Goal: Task Accomplishment & Management: Use online tool/utility

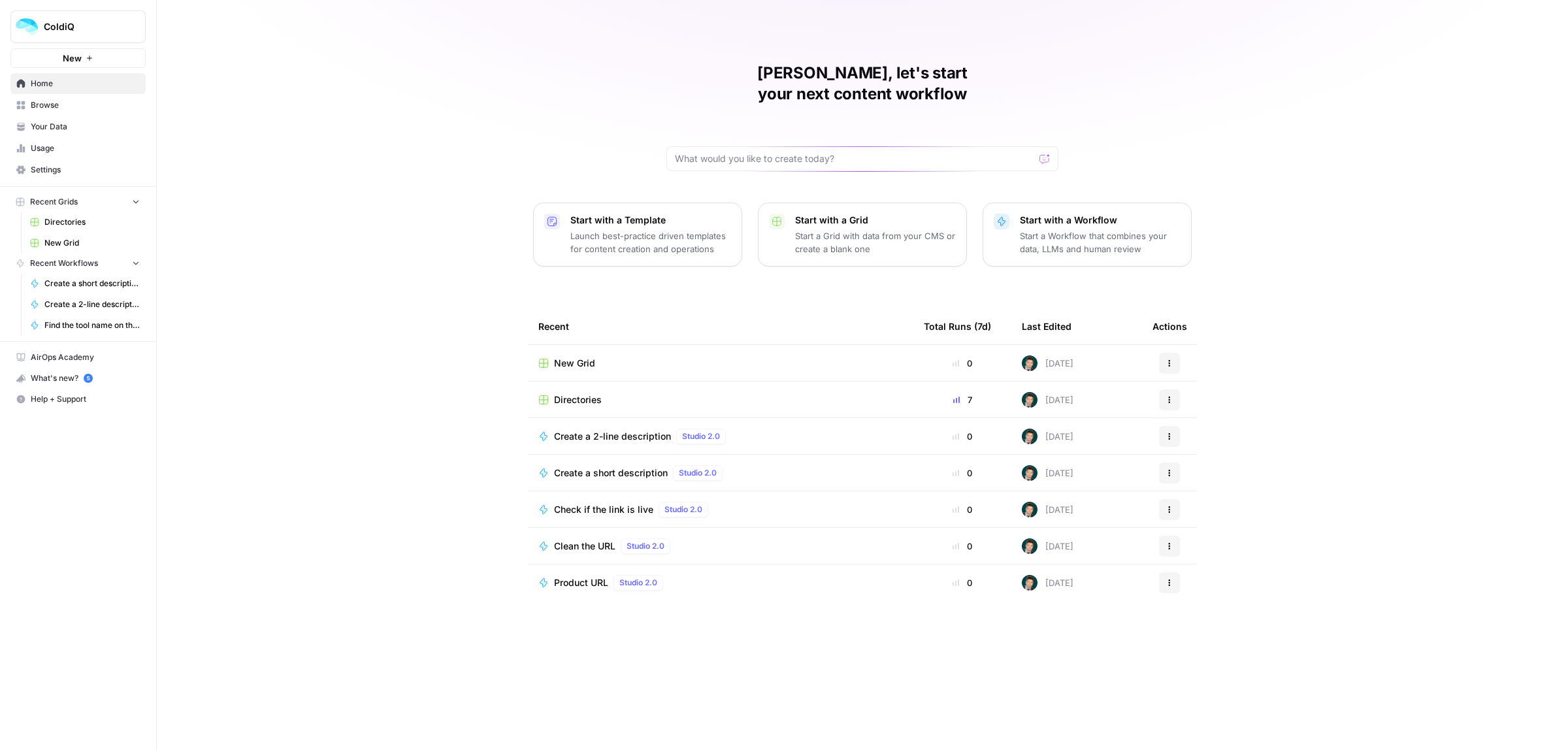
click at [569, 393] on span "Directories" at bounding box center [578, 399] width 47 height 13
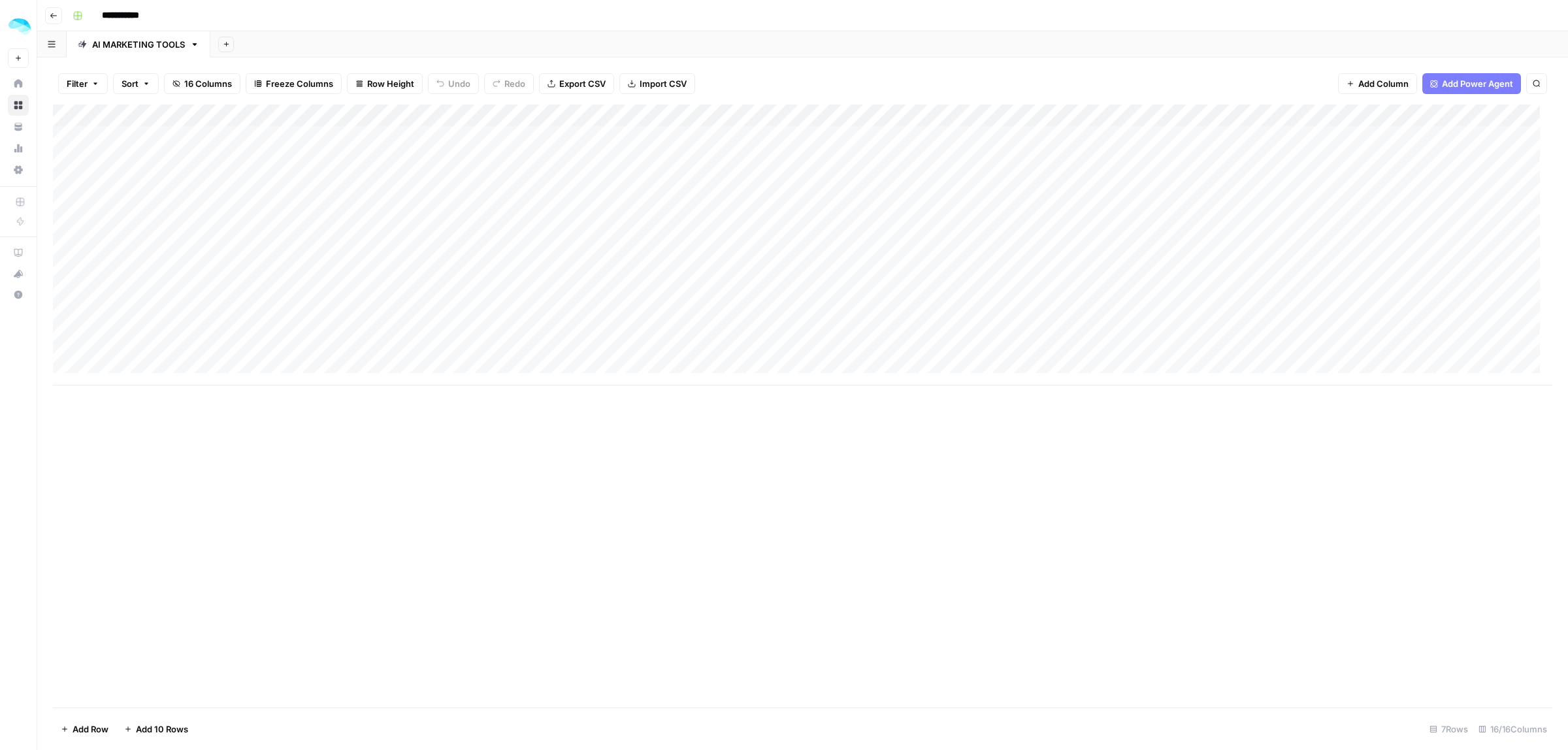
drag, startPoint x: 178, startPoint y: 155, endPoint x: 174, endPoint y: 256, distance: 101.1
click at [174, 256] on div "Add Column" at bounding box center [803, 245] width 1499 height 281
click at [191, 139] on div "Add Column" at bounding box center [803, 245] width 1499 height 281
type input "**********"
click at [148, 171] on div "Add Column" at bounding box center [803, 245] width 1499 height 281
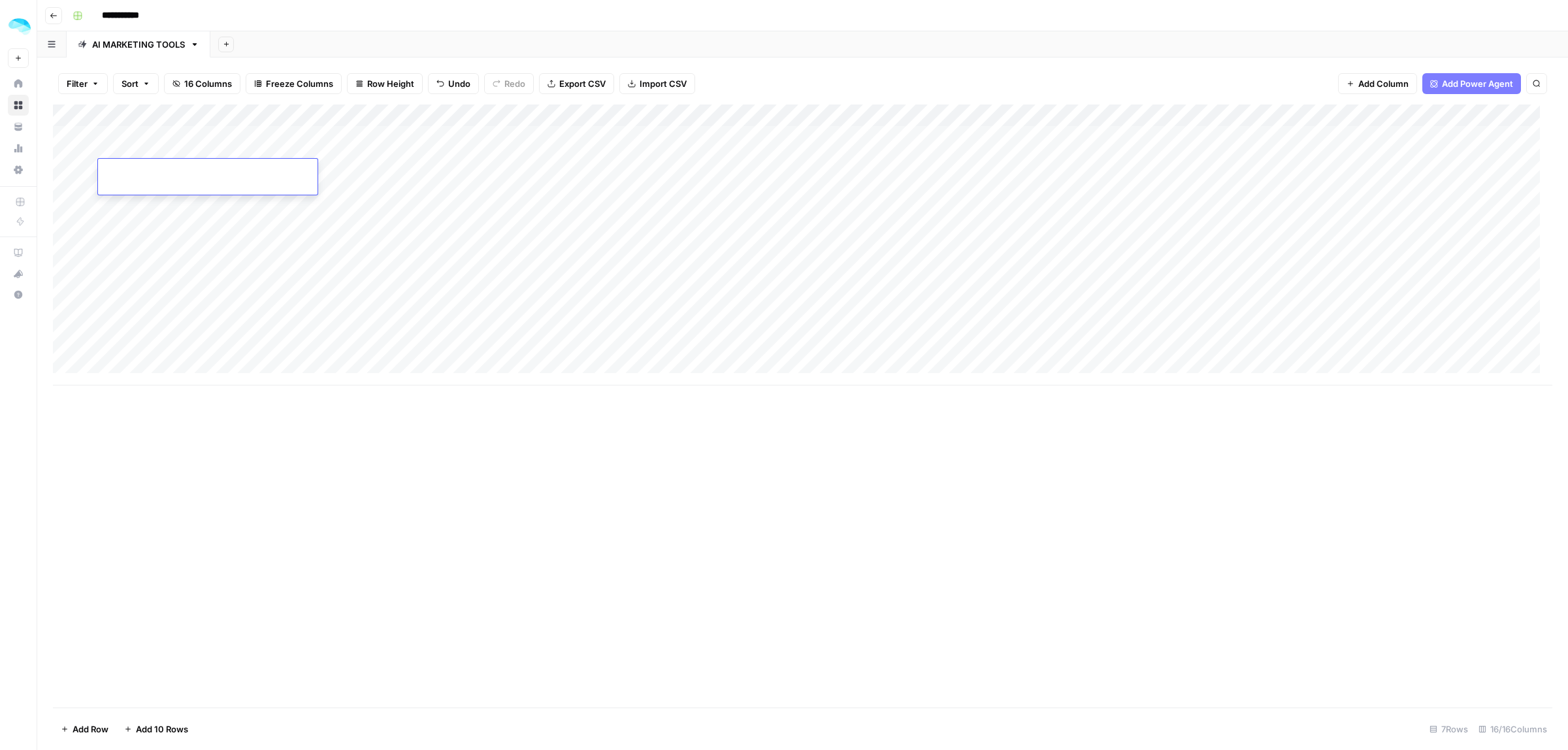
type input "**********"
click at [449, 144] on div "Add Column" at bounding box center [803, 245] width 1499 height 281
click at [393, 135] on div "Add Column" at bounding box center [803, 245] width 1499 height 281
click at [686, 136] on div "Add Column" at bounding box center [803, 245] width 1499 height 281
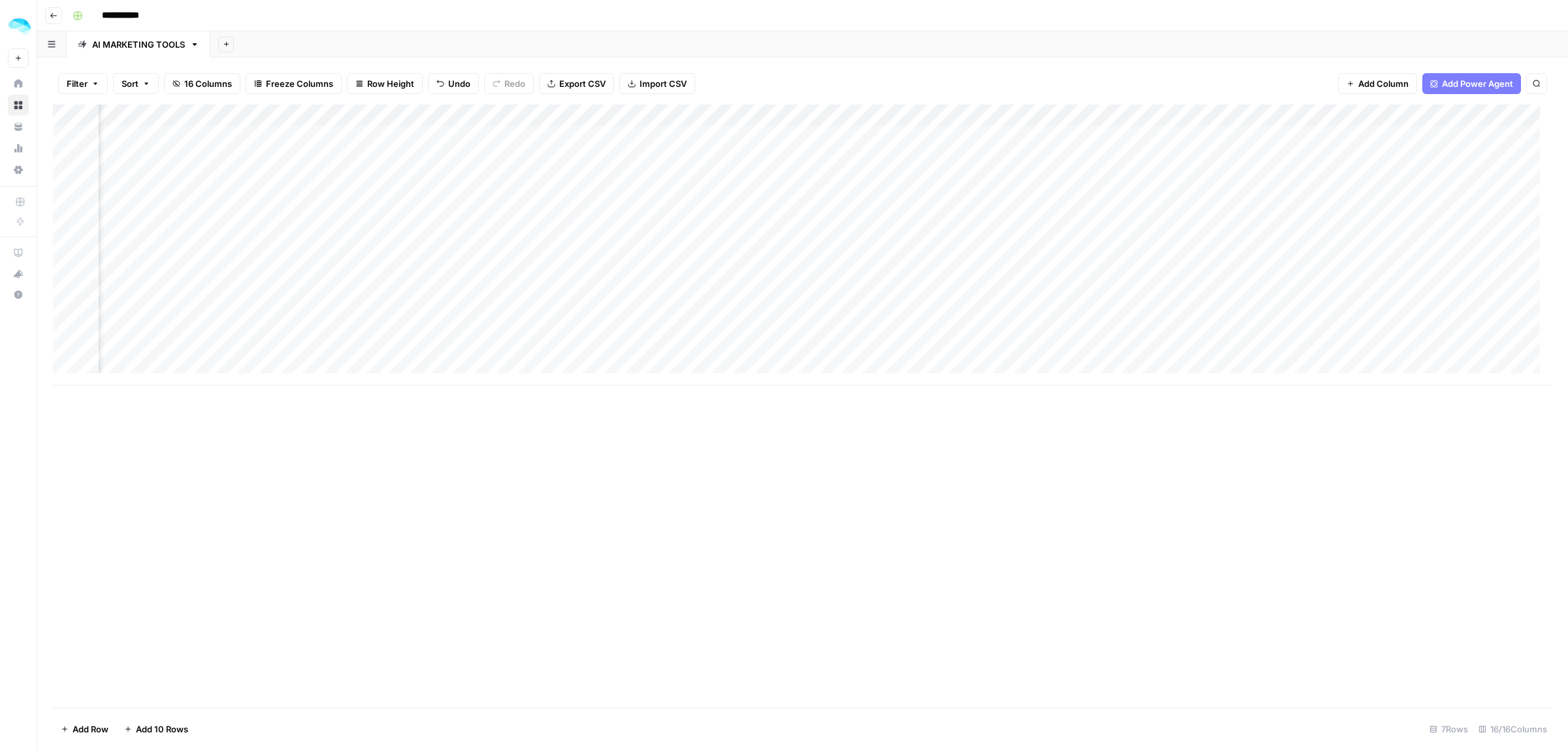
click at [756, 141] on div "Add Column" at bounding box center [803, 245] width 1499 height 281
click at [916, 143] on div "Add Column" at bounding box center [803, 245] width 1499 height 281
click at [916, 143] on div at bounding box center [909, 143] width 120 height 36
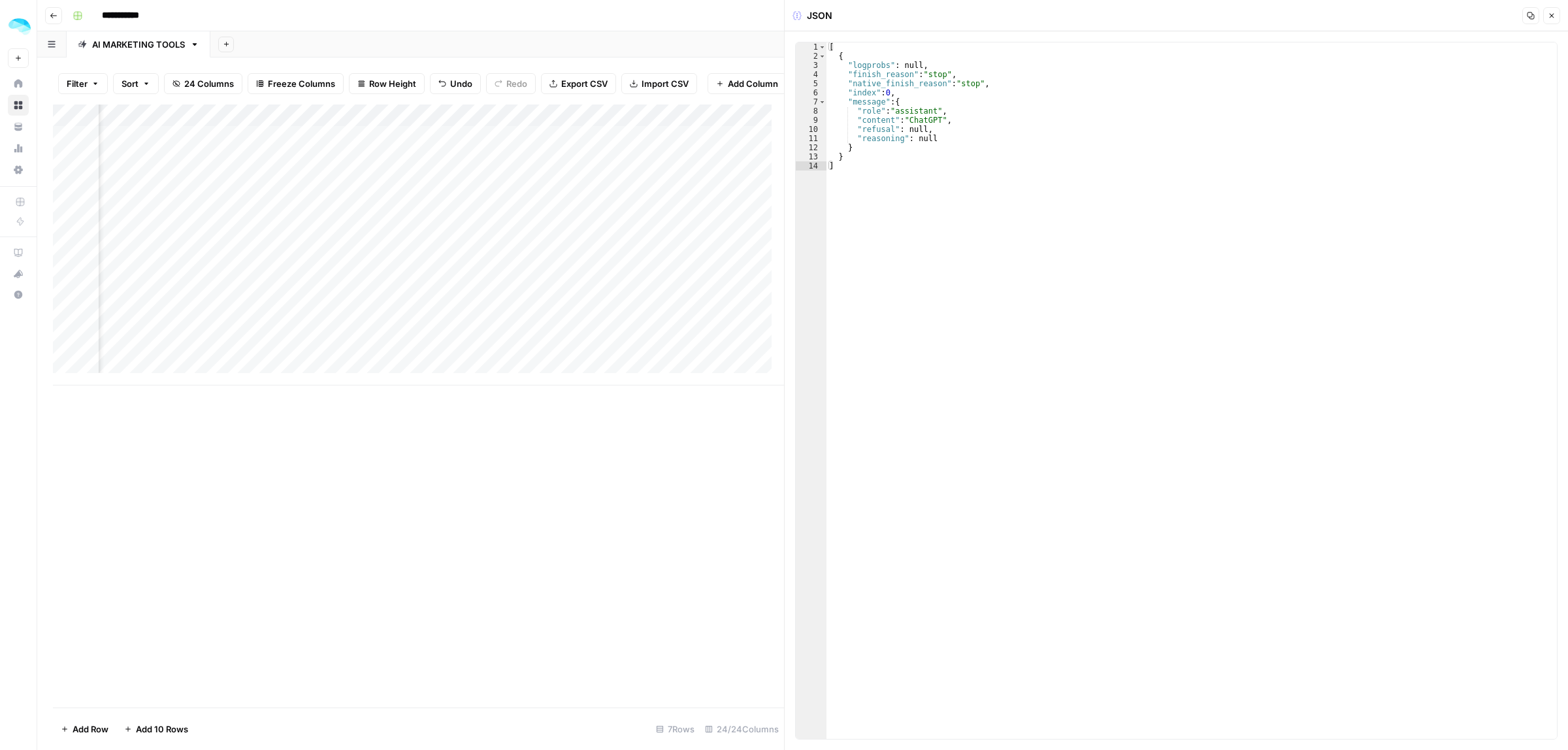
drag, startPoint x: 922, startPoint y: 111, endPoint x: 909, endPoint y: 119, distance: 15.3
click at [946, 111] on div "[ { "logprobs" : null , "finish_reason" : "stop" , "native_finish_reason" : "st…" at bounding box center [1191, 400] width 730 height 715
click at [918, 119] on div "[ { "logprobs" : null , "finish_reason" : "stop" , "native_finish_reason" : "st…" at bounding box center [1191, 400] width 730 height 715
drag, startPoint x: 911, startPoint y: 132, endPoint x: 918, endPoint y: 145, distance: 14.8
click at [918, 132] on div "[ { "logprobs" : null , "finish_reason" : "stop" , "native_finish_reason" : "st…" at bounding box center [1191, 400] width 730 height 715
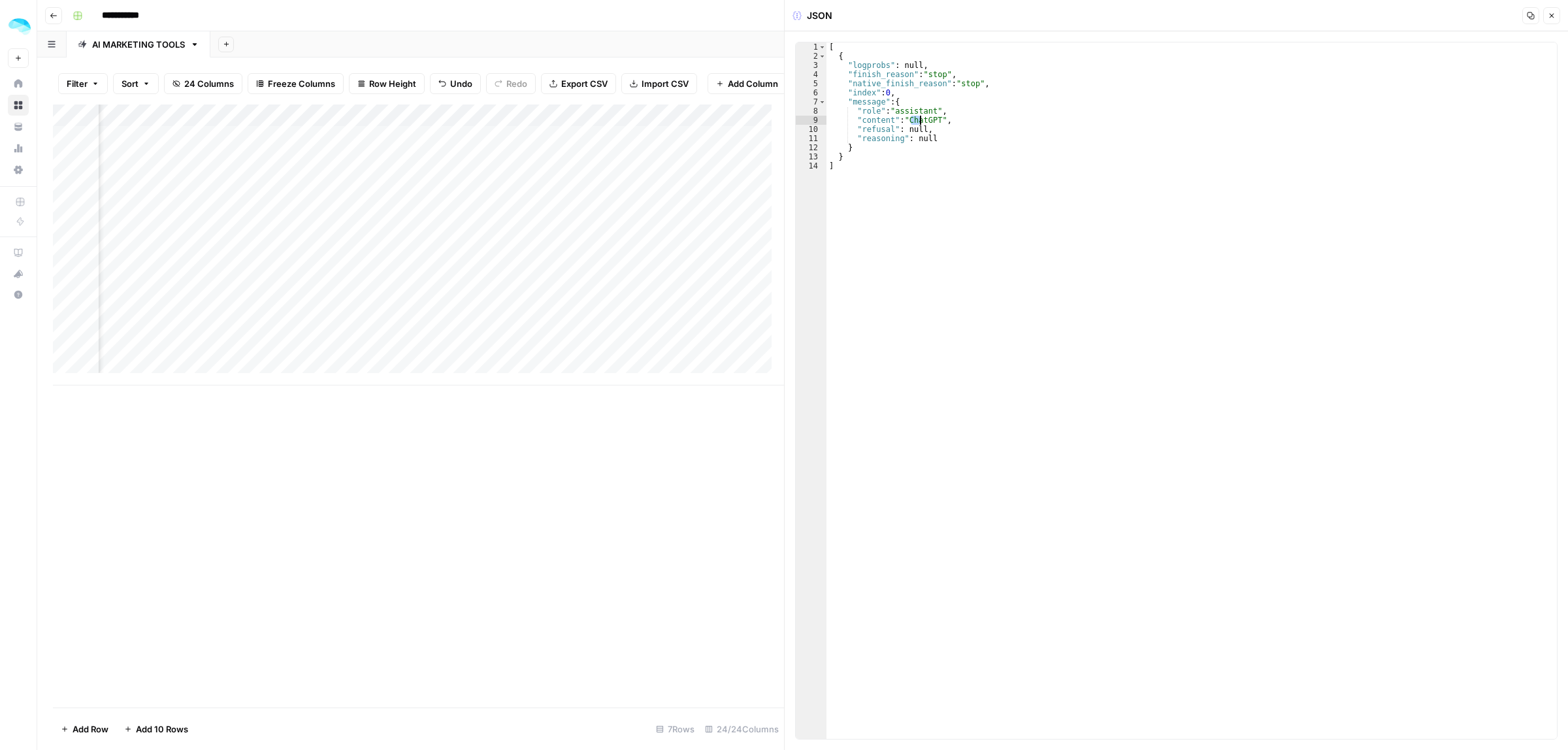
type textarea "**********"
click at [1551, 14] on icon "button" at bounding box center [1551, 15] width 8 height 8
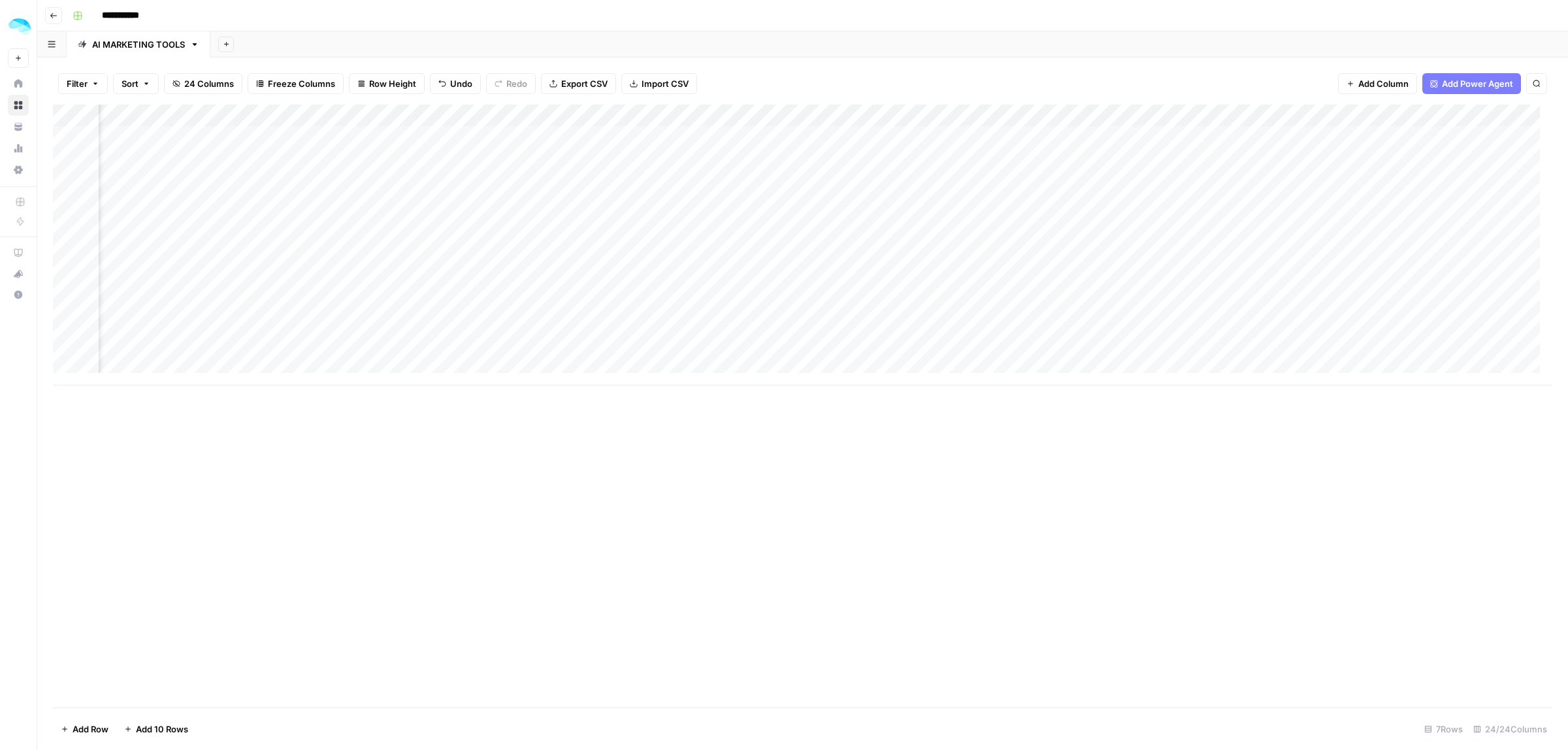
scroll to position [0, 388]
click at [586, 115] on div "Add Column" at bounding box center [803, 245] width 1499 height 281
click at [490, 239] on span "Edit Workflow" at bounding box center [509, 243] width 114 height 13
click at [399, 116] on div "Add Column" at bounding box center [803, 245] width 1499 height 281
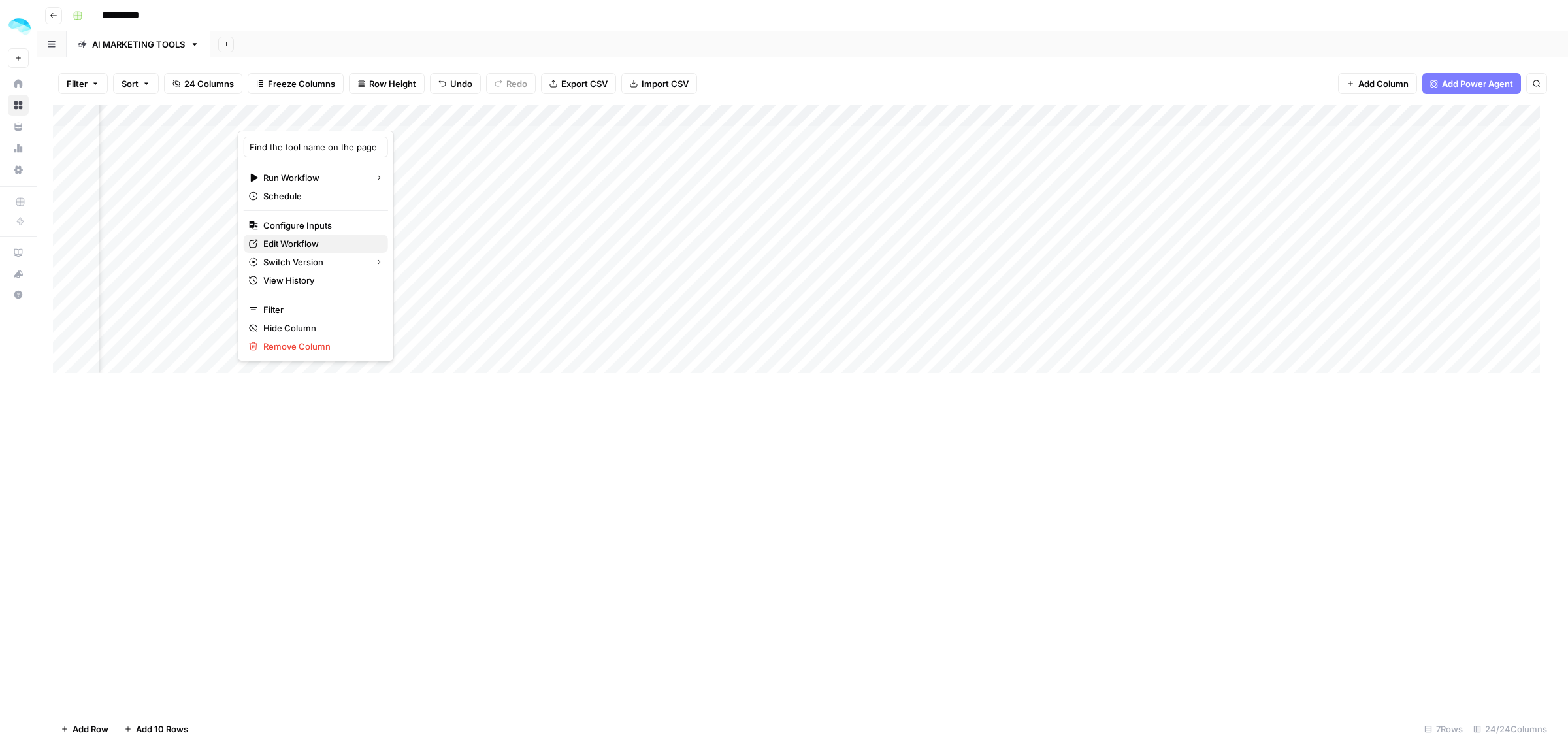
click at [304, 239] on span "Edit Workflow" at bounding box center [320, 243] width 114 height 13
click at [689, 111] on div "Add Column" at bounding box center [803, 245] width 1499 height 281
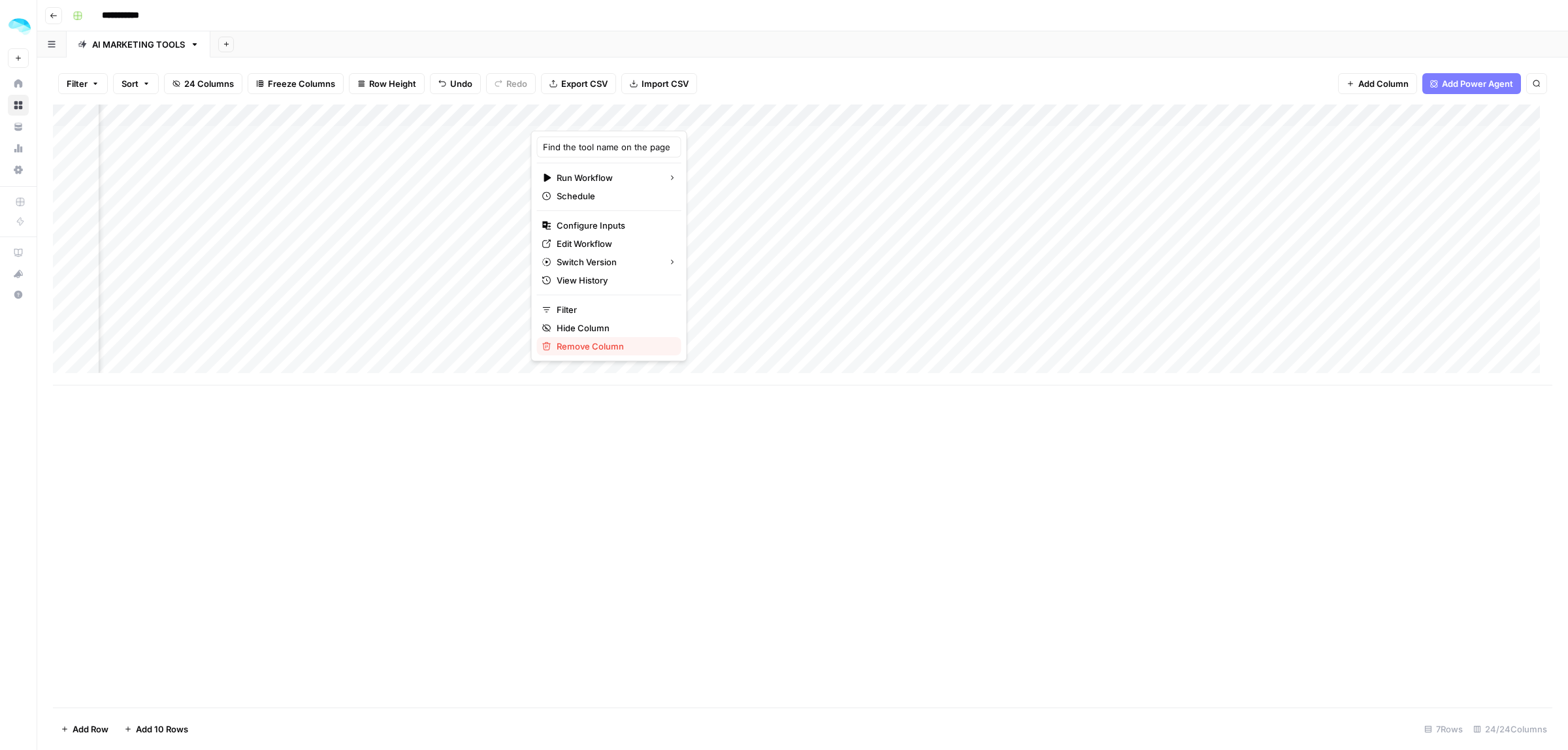
click at [582, 346] on span "Remove Column" at bounding box center [614, 346] width 114 height 13
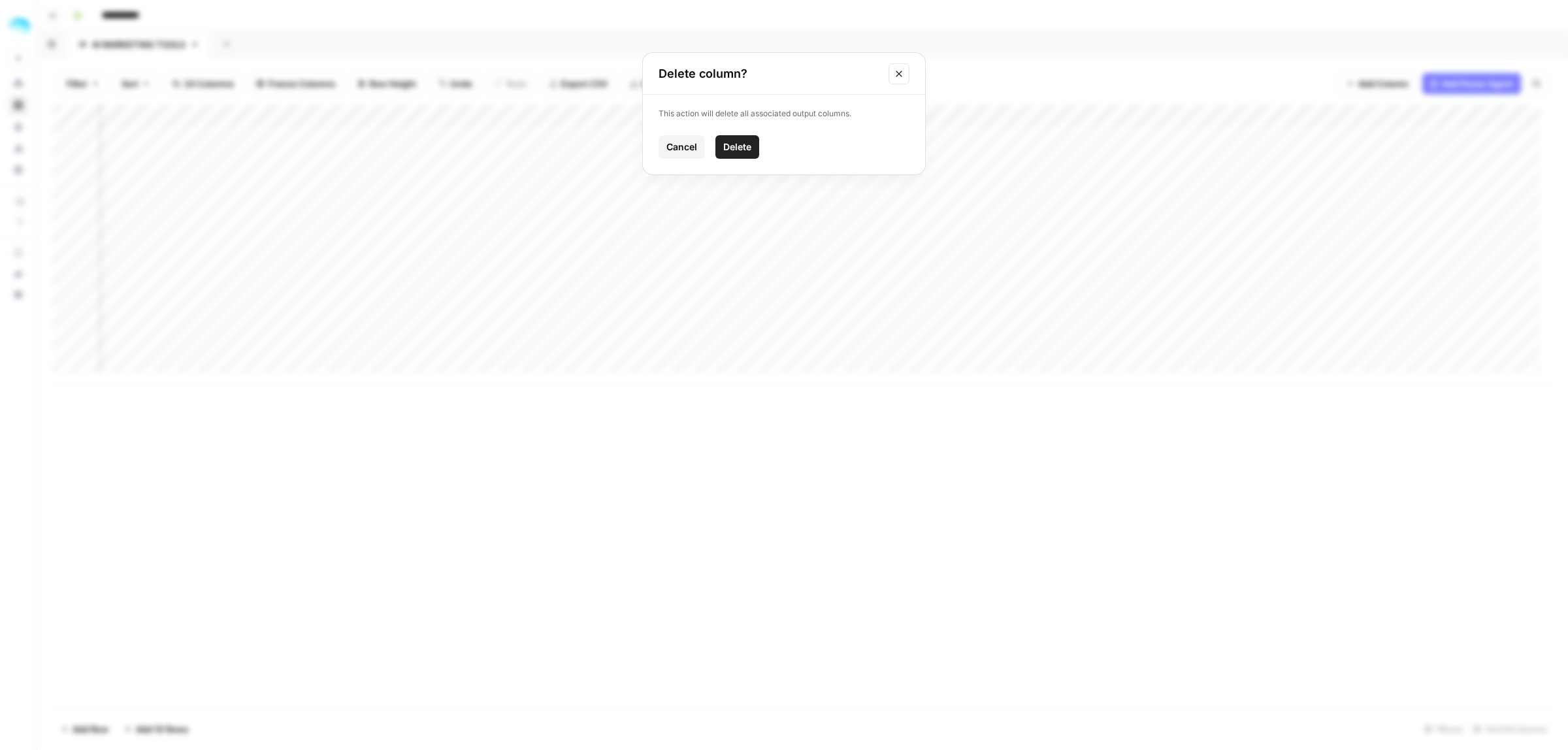
click at [743, 145] on span "Delete" at bounding box center [737, 147] width 28 height 13
click at [1481, 82] on span "Add Power Agent" at bounding box center [1476, 83] width 71 height 13
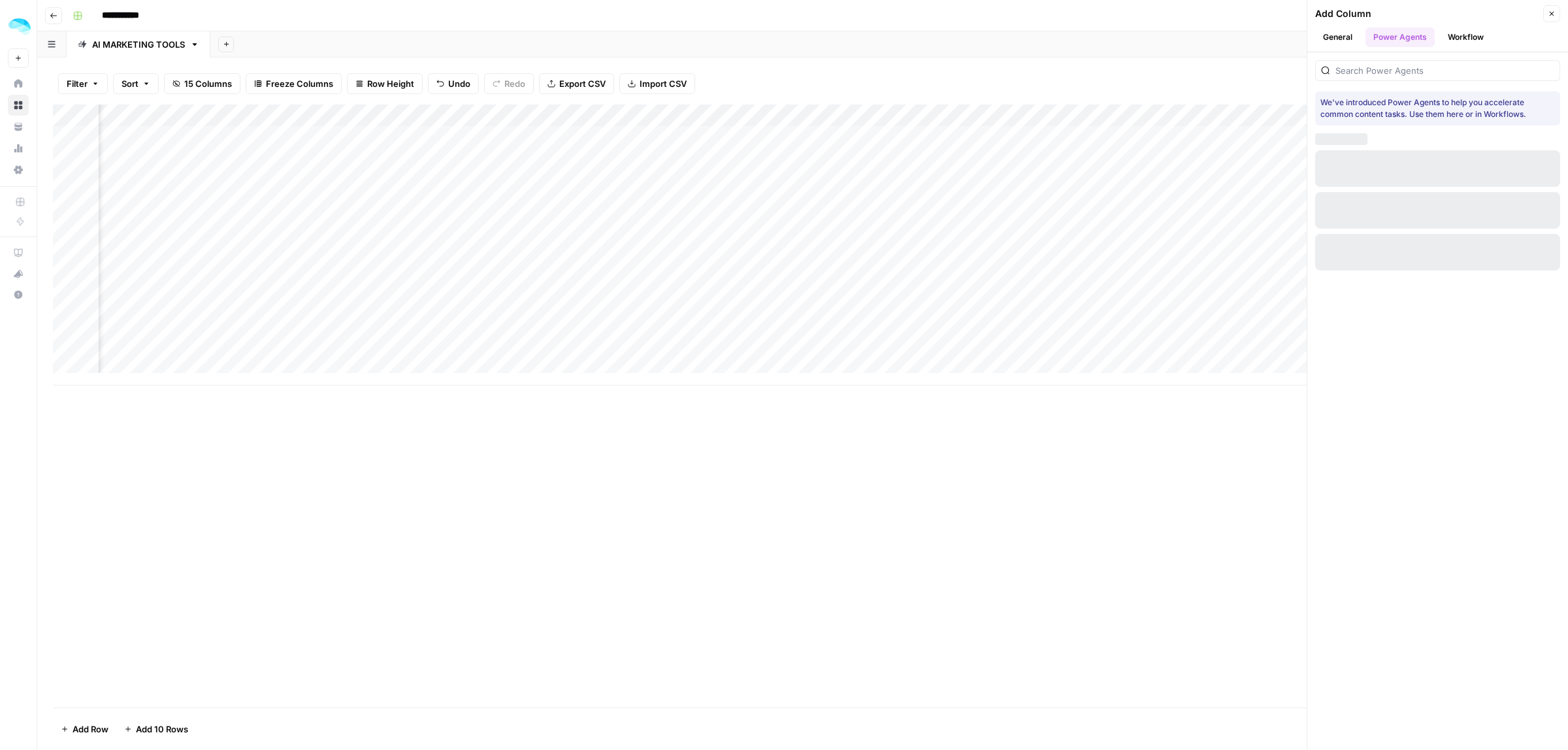
click at [1477, 28] on button "Workflow" at bounding box center [1465, 37] width 52 height 19
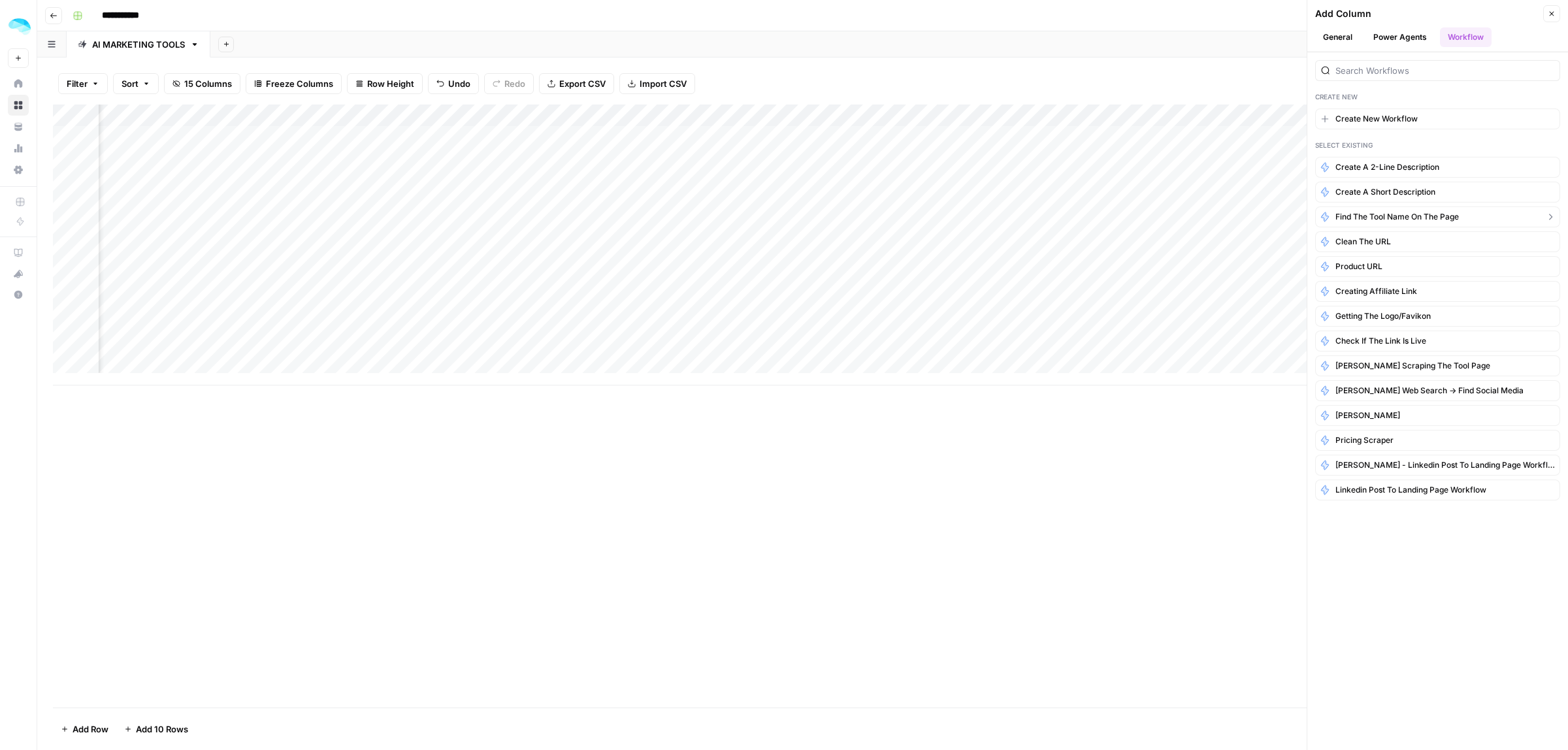
click at [1428, 222] on span "Find the tool name on the page" at bounding box center [1397, 217] width 123 height 12
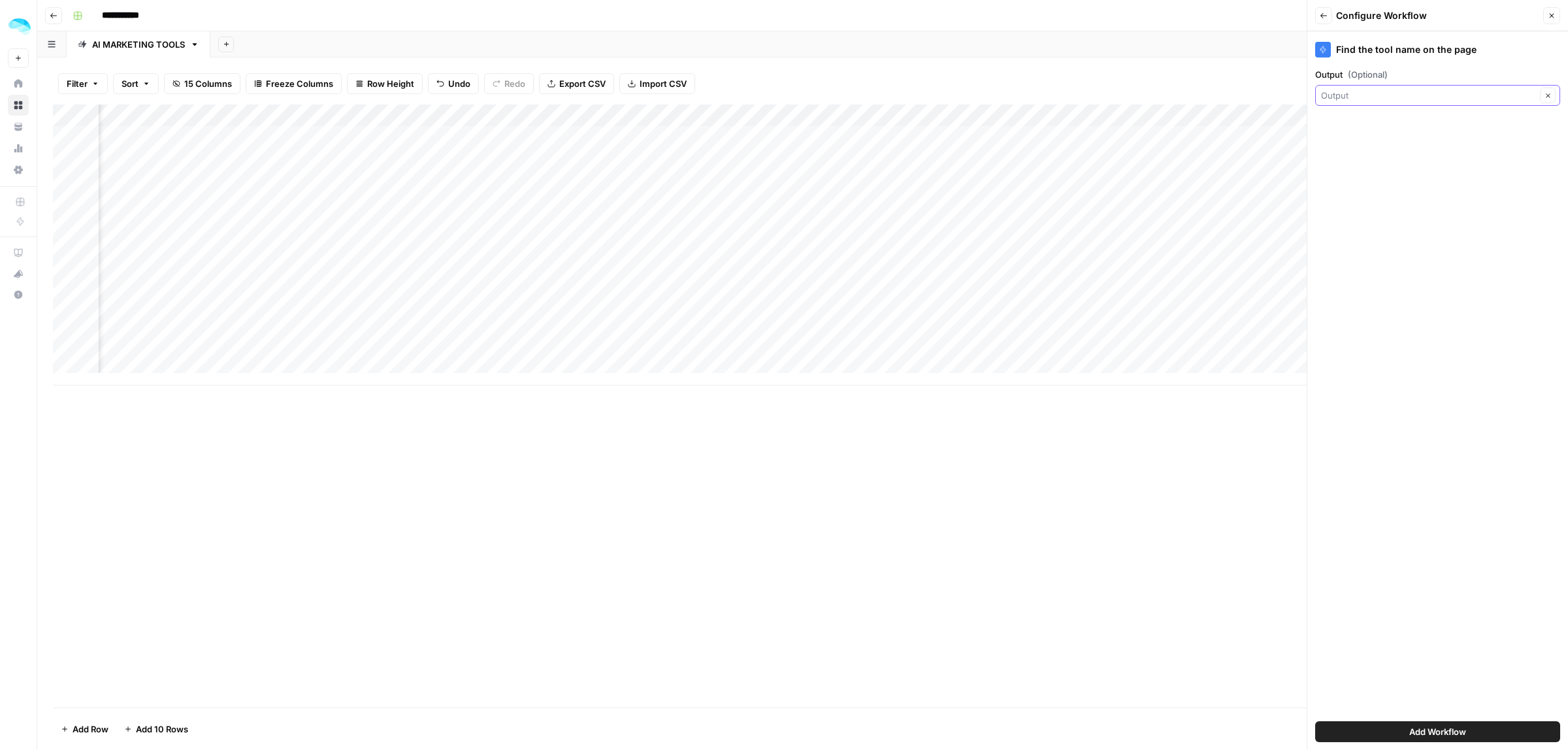
click at [1389, 98] on input "Output (Optional)" at bounding box center [1428, 95] width 215 height 13
click at [1558, 15] on button "Close" at bounding box center [1551, 15] width 17 height 17
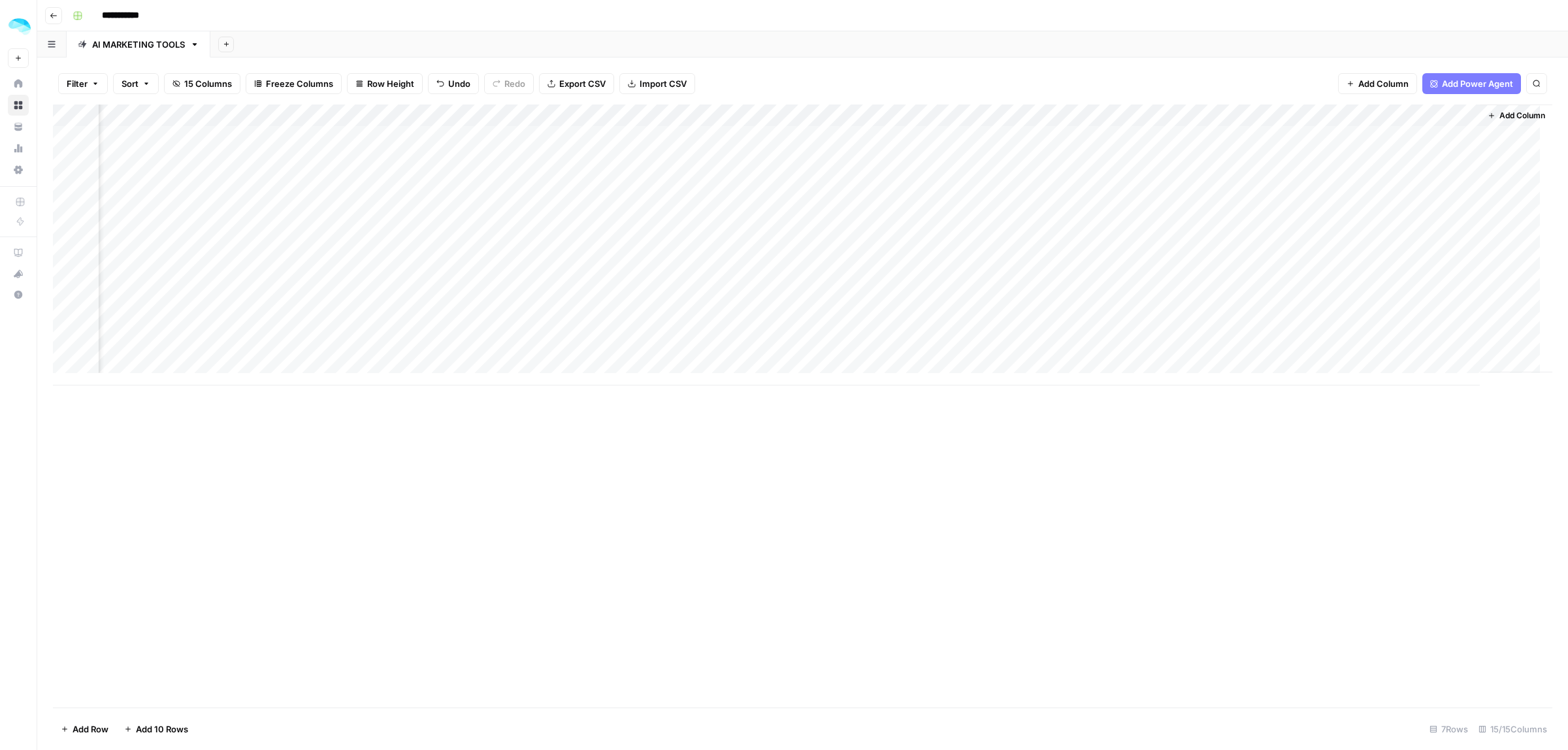
scroll to position [0, 0]
click at [515, 114] on div "Add Column" at bounding box center [803, 245] width 1499 height 281
drag, startPoint x: 471, startPoint y: 152, endPoint x: 361, endPoint y: 147, distance: 110.1
click at [361, 147] on body "**********" at bounding box center [784, 375] width 1568 height 750
type input "Output"
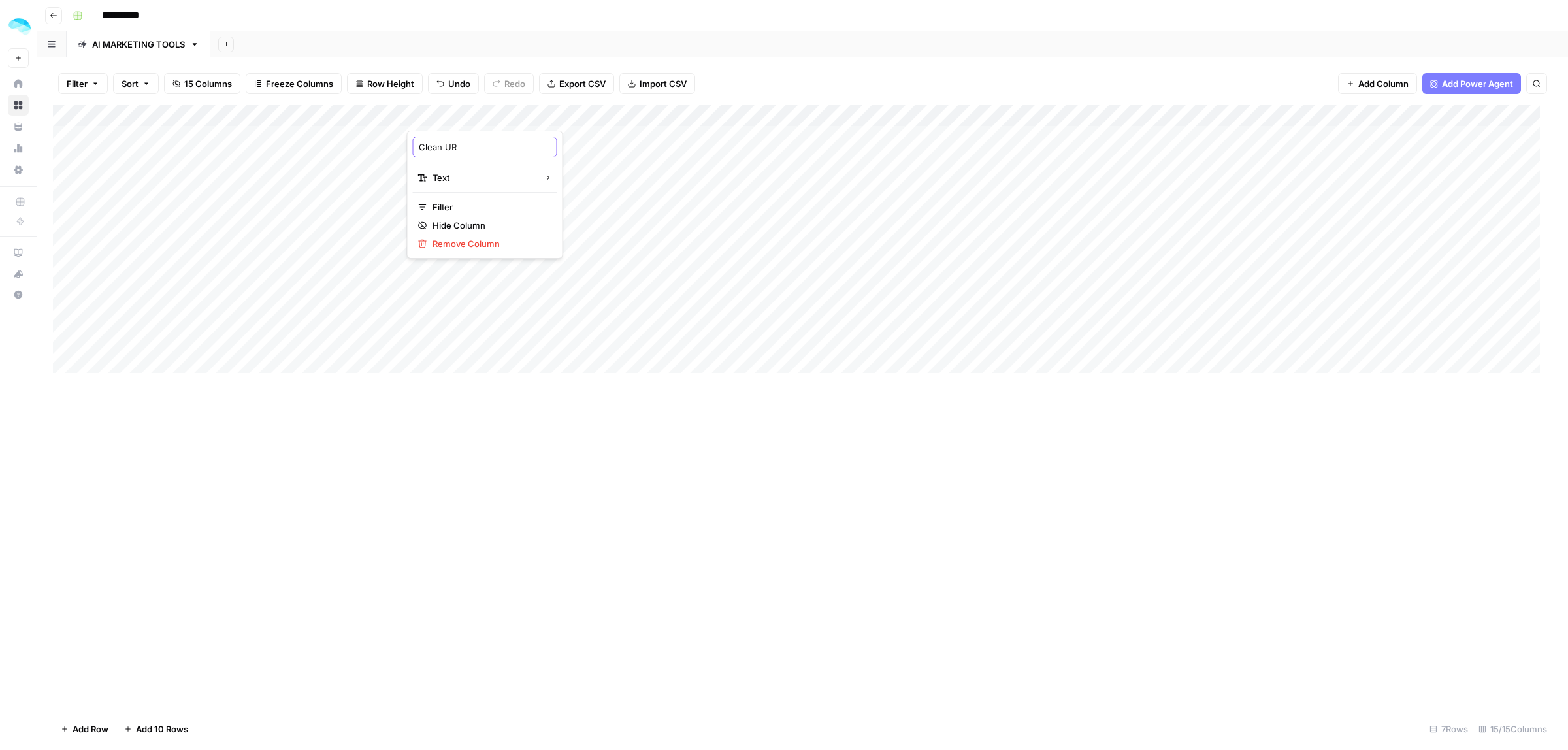
type input "Clean URL"
click at [802, 112] on div "Add Column" at bounding box center [803, 245] width 1499 height 281
click at [739, 143] on input "Output" at bounding box center [774, 147] width 133 height 13
type input "Tool homepage"
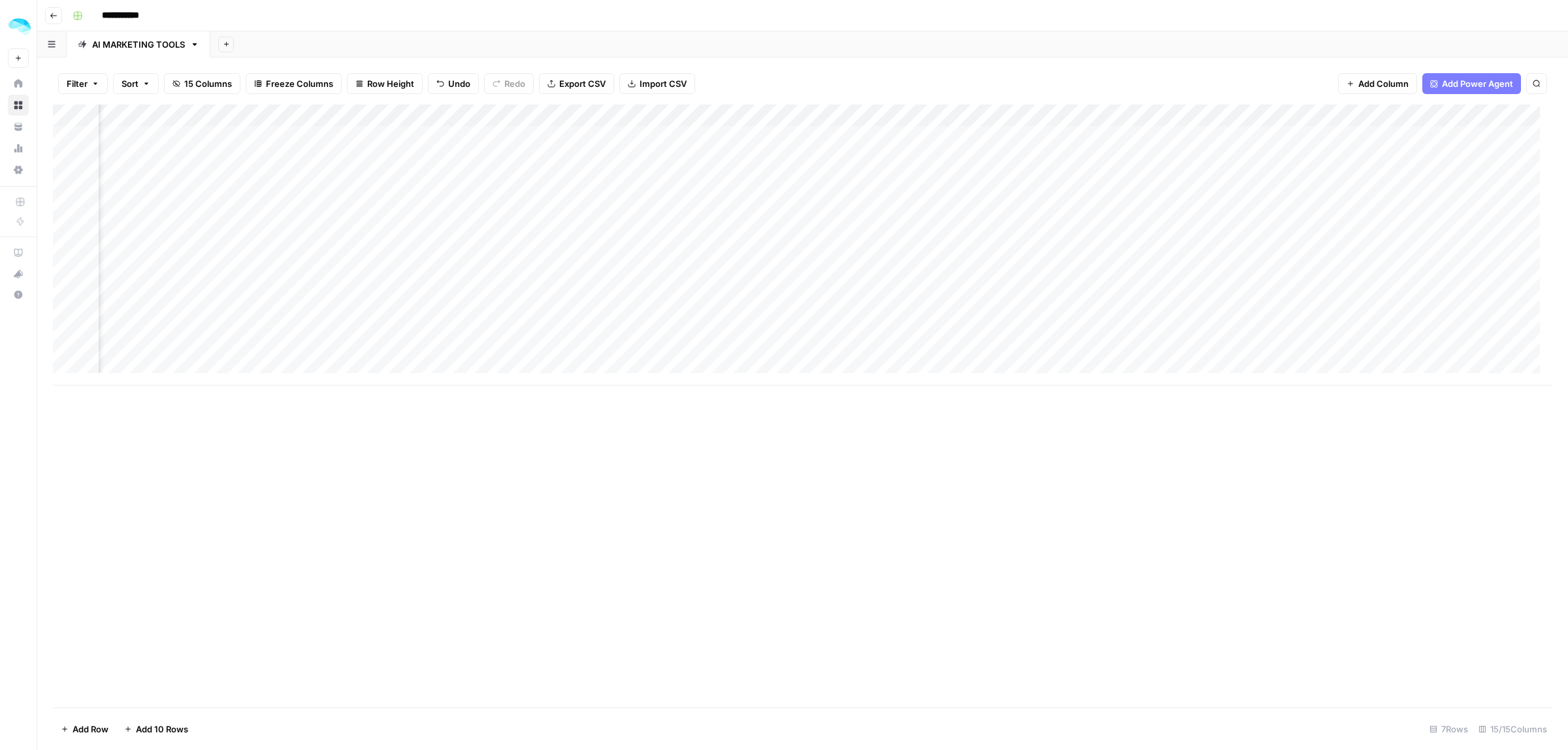
click at [1465, 76] on button "Add Power Agent" at bounding box center [1471, 83] width 98 height 21
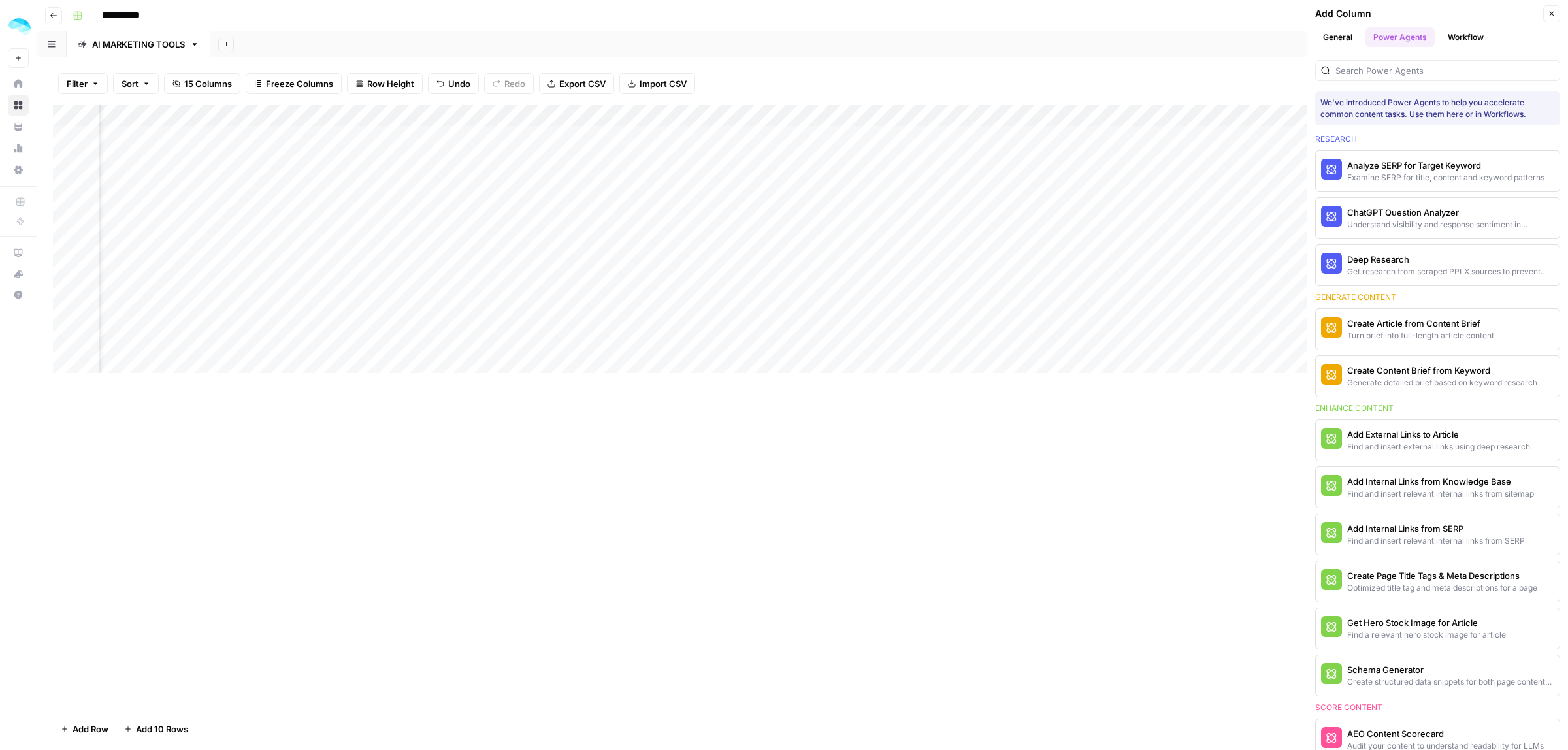
click at [1465, 36] on button "Workflow" at bounding box center [1465, 37] width 52 height 19
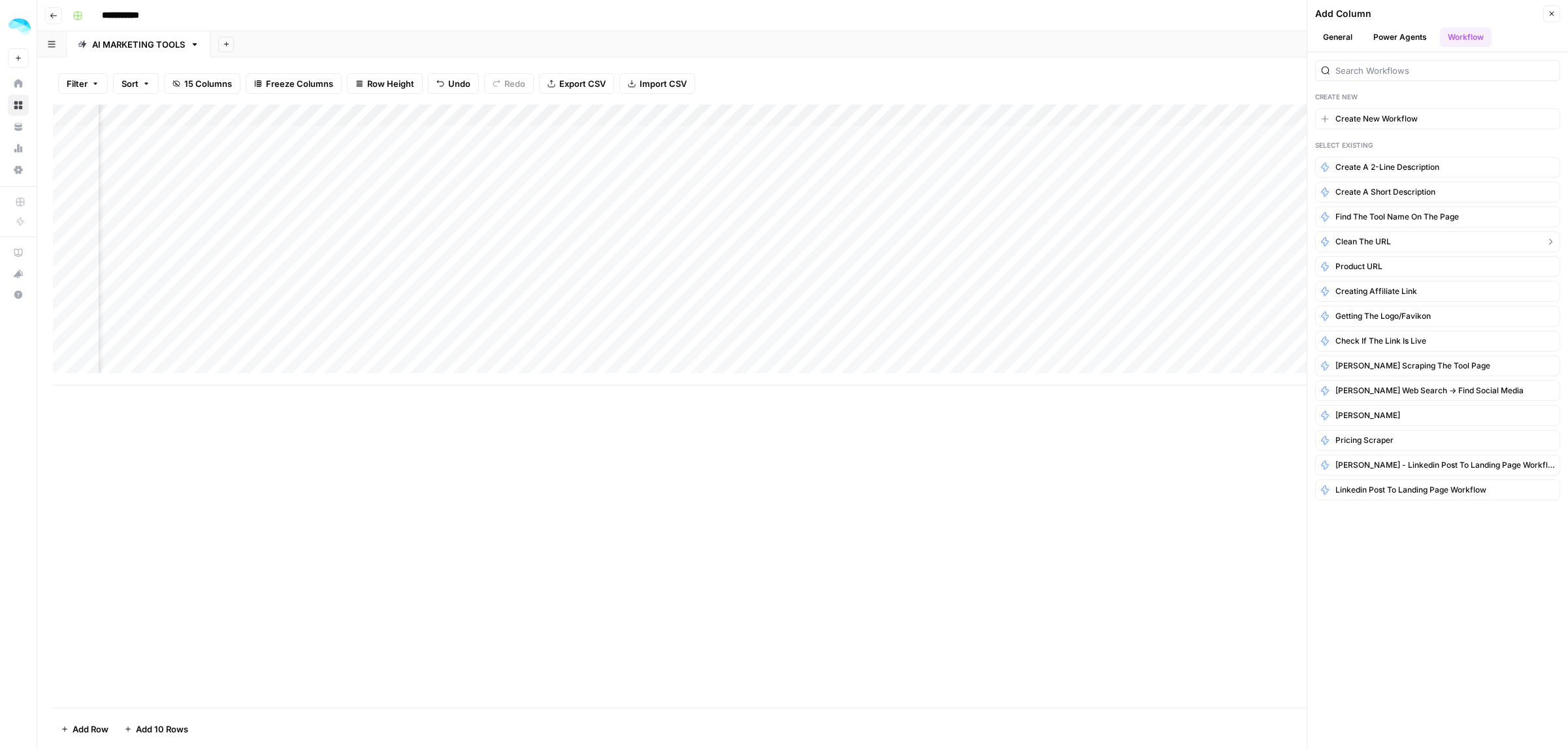
click at [1424, 225] on button "Find the tool name on the page" at bounding box center [1437, 217] width 245 height 21
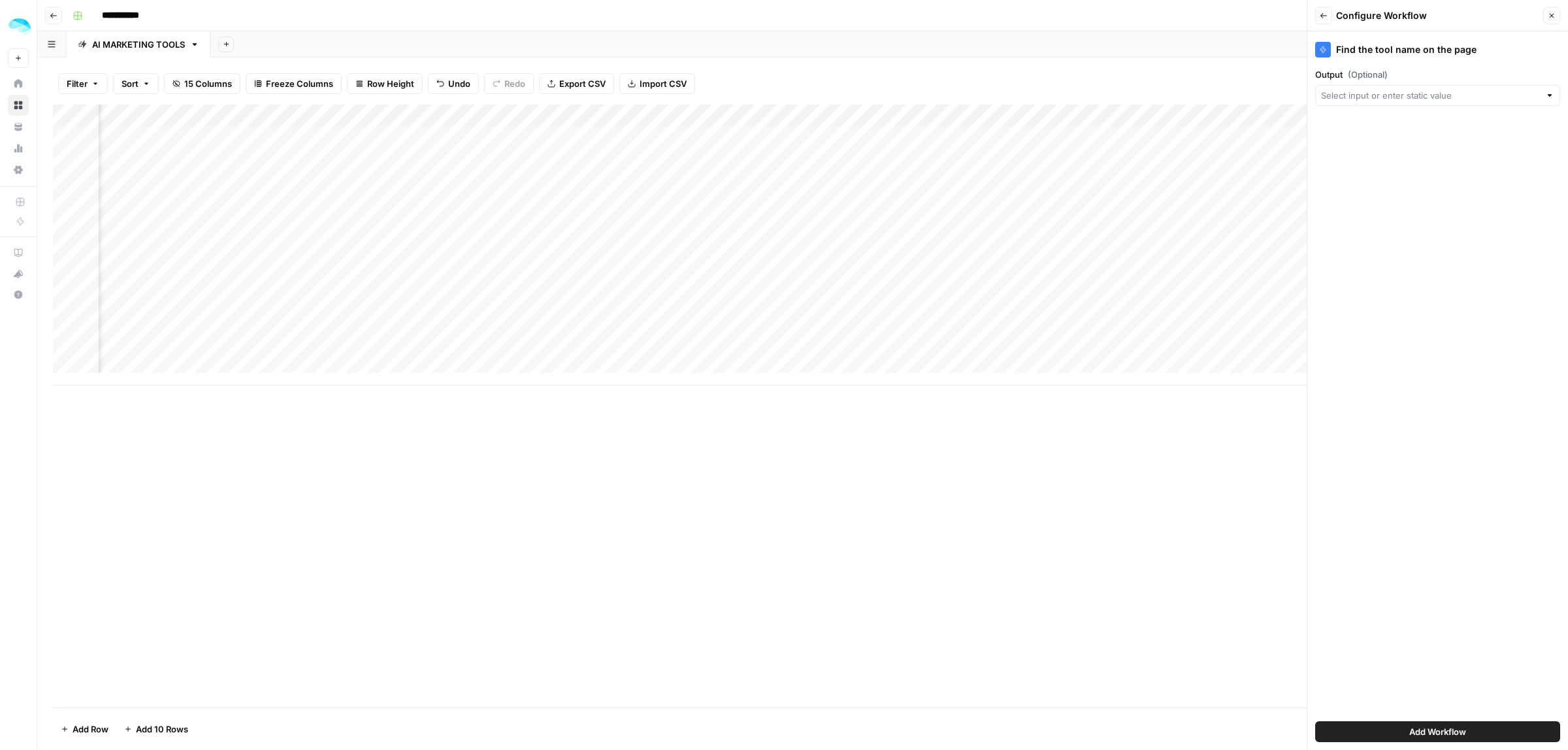
click at [1380, 102] on div at bounding box center [1437, 95] width 245 height 21
click at [1374, 264] on span "Tool homepage" at bounding box center [1435, 267] width 218 height 13
type input "Tool homepage"
click at [1425, 733] on span "Add Workflow" at bounding box center [1437, 731] width 57 height 13
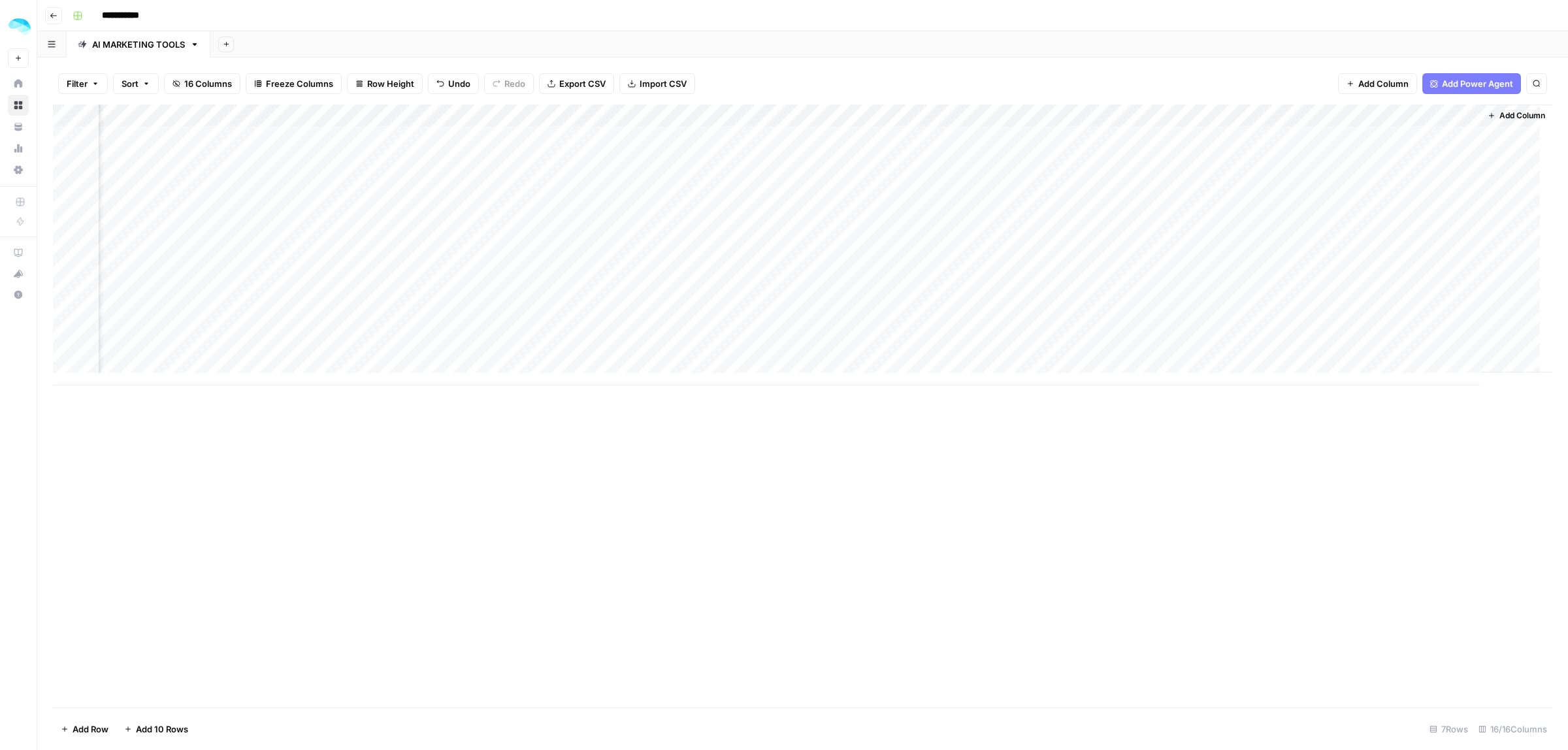
scroll to position [0, 993]
drag, startPoint x: 1353, startPoint y: 114, endPoint x: 158, endPoint y: 116, distance: 1195.0
click at [158, 116] on div "Add Column" at bounding box center [803, 245] width 1499 height 281
drag, startPoint x: 1072, startPoint y: 110, endPoint x: 876, endPoint y: 112, distance: 196.0
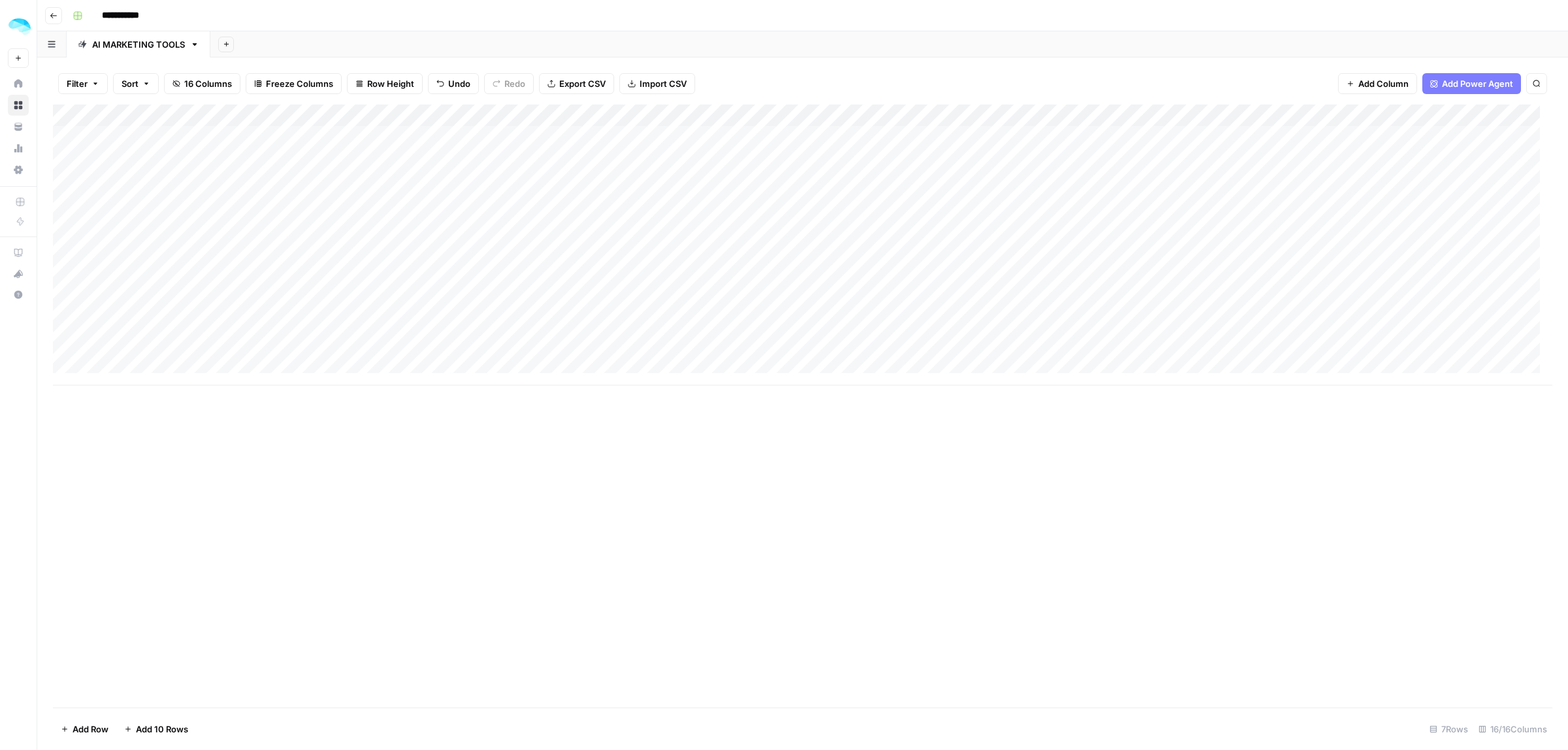
click at [876, 112] on div "Add Column" at bounding box center [803, 245] width 1499 height 281
click at [896, 134] on div "Add Column" at bounding box center [803, 245] width 1499 height 281
click at [312, 113] on div "Add Column" at bounding box center [803, 245] width 1499 height 281
click at [477, 145] on div "Add Column" at bounding box center [803, 245] width 1499 height 281
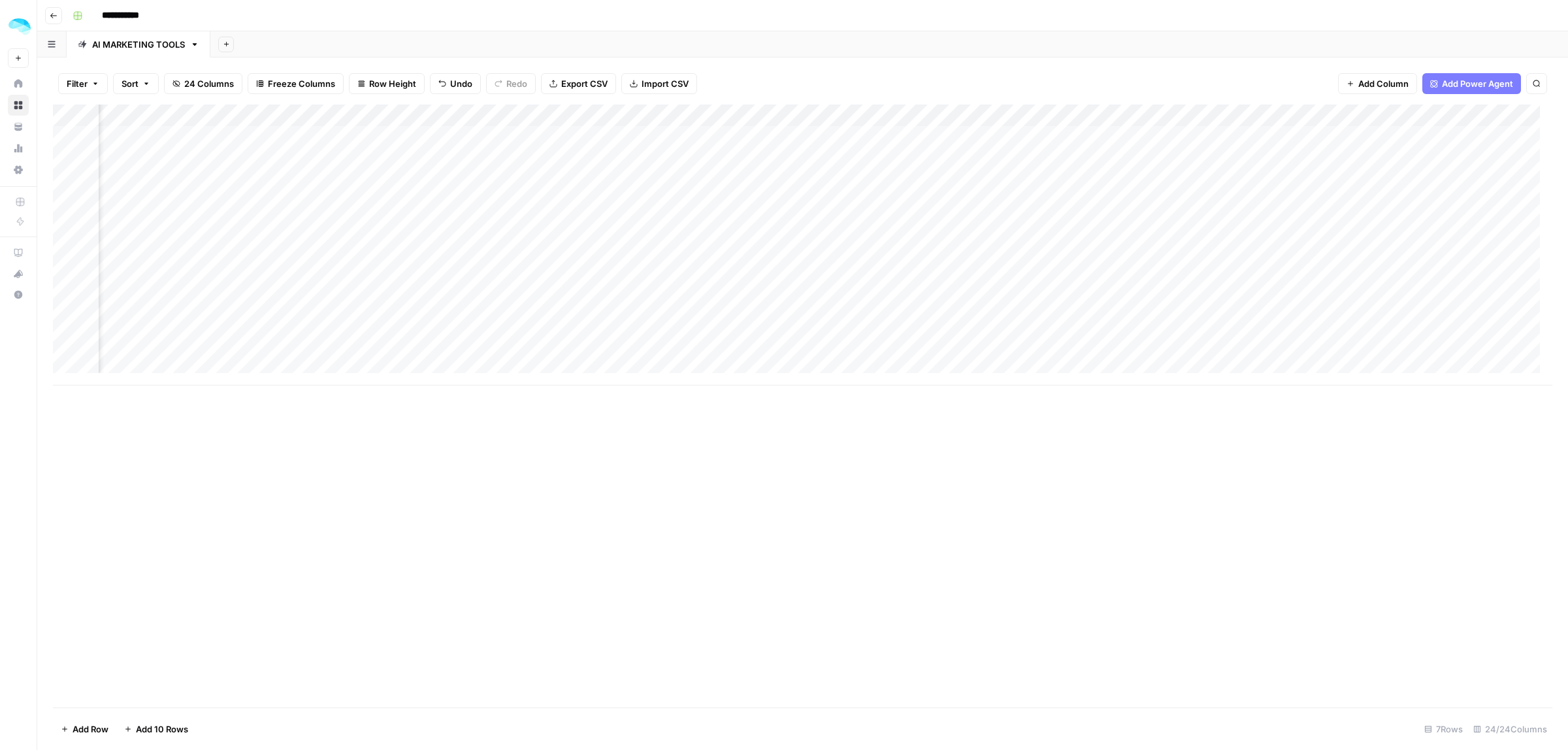
click at [624, 145] on div "Add Column" at bounding box center [803, 245] width 1499 height 281
click at [752, 147] on div "Add Column" at bounding box center [803, 245] width 1499 height 281
click at [828, 152] on div "Add Column" at bounding box center [803, 245] width 1499 height 281
click at [990, 145] on div "Add Column" at bounding box center [803, 245] width 1499 height 281
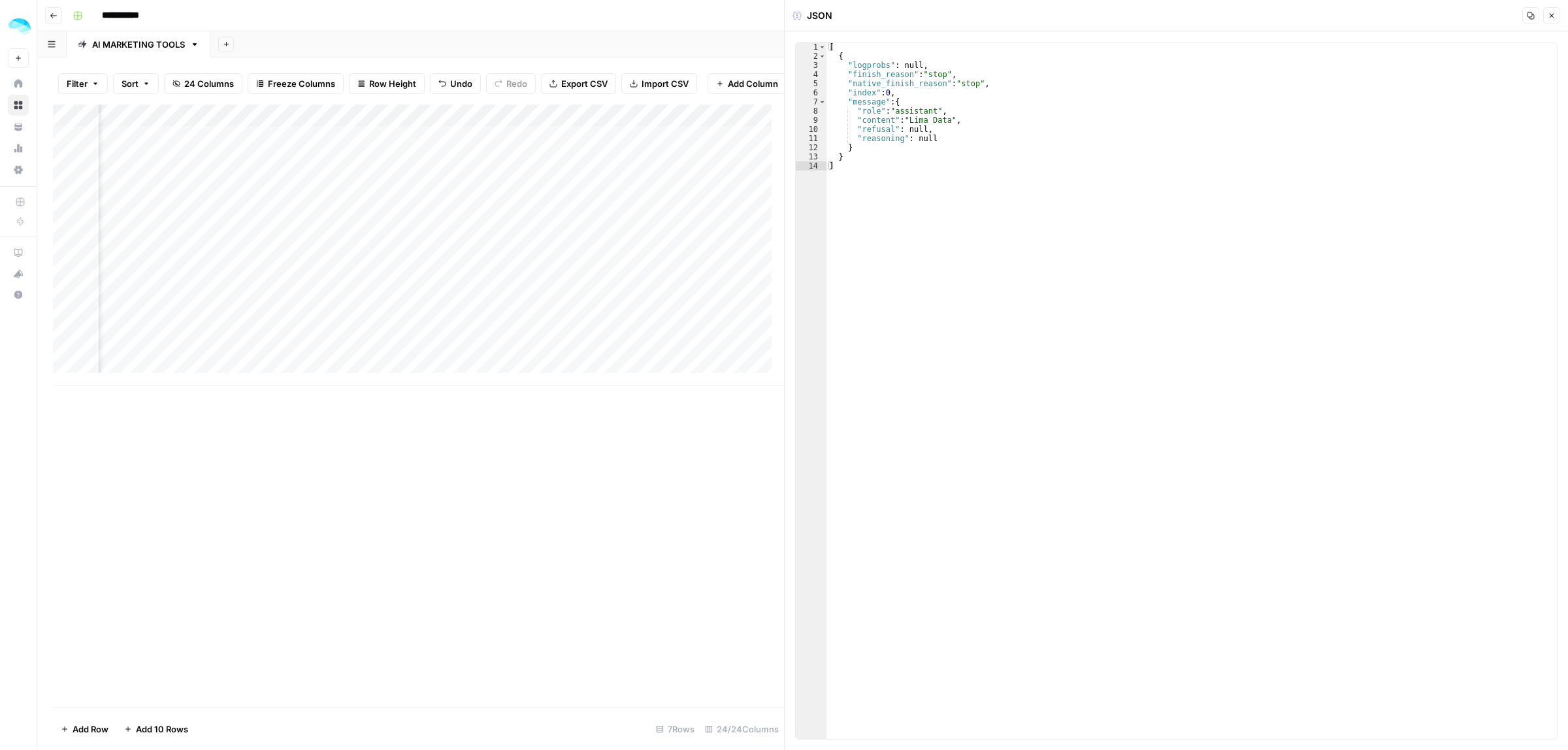
type textarea "**********"
drag, startPoint x: 913, startPoint y: 120, endPoint x: 966, endPoint y: 120, distance: 53.0
click at [971, 120] on div "[ { "logprobs" : null , "finish_reason" : "stop" , "native_finish_reason" : "st…" at bounding box center [1191, 400] width 730 height 715
click at [921, 123] on div "[ { "logprobs" : null , "finish_reason" : "stop" , "native_finish_reason" : "st…" at bounding box center [1191, 391] width 730 height 697
drag, startPoint x: 959, startPoint y: 120, endPoint x: 830, endPoint y: 122, distance: 129.0
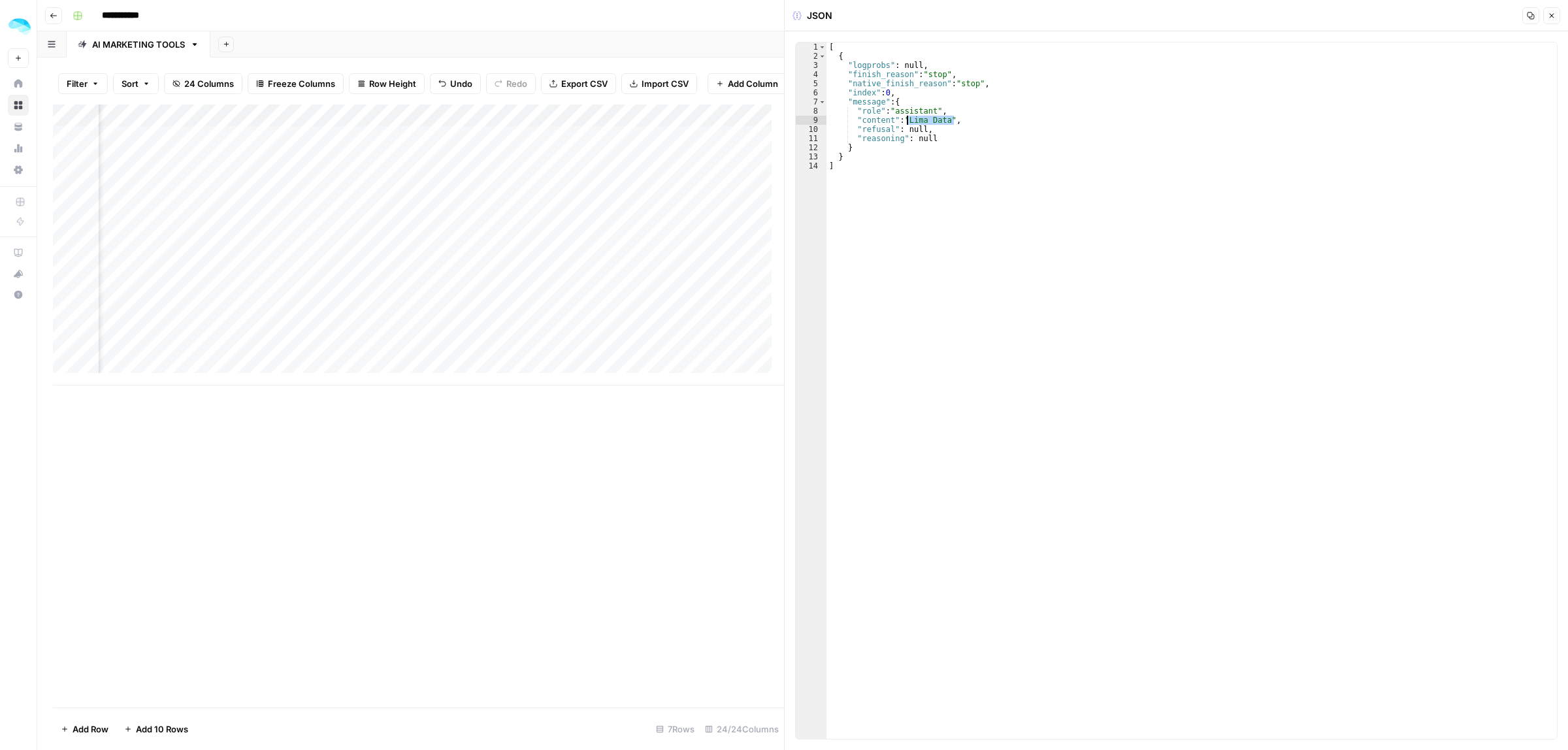
click at [830, 122] on div "[ { "logprobs" : null , "finish_reason" : "stop" , "native_finish_reason" : "st…" at bounding box center [1191, 400] width 730 height 715
click at [1558, 13] on button "Close" at bounding box center [1551, 15] width 17 height 17
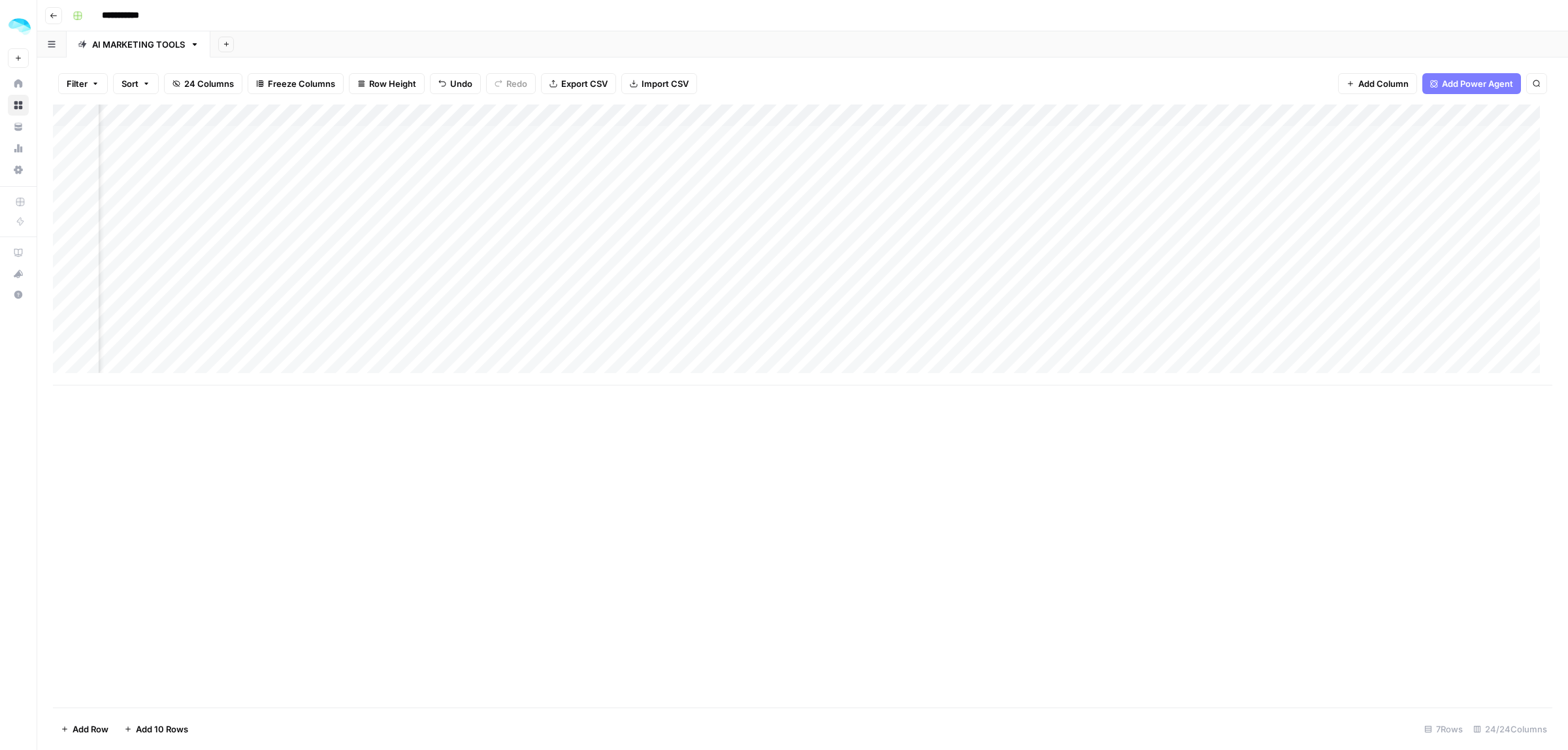
click at [310, 113] on div "Add Column" at bounding box center [803, 245] width 1499 height 281
click at [204, 246] on span "Edit Workflow" at bounding box center [231, 243] width 114 height 13
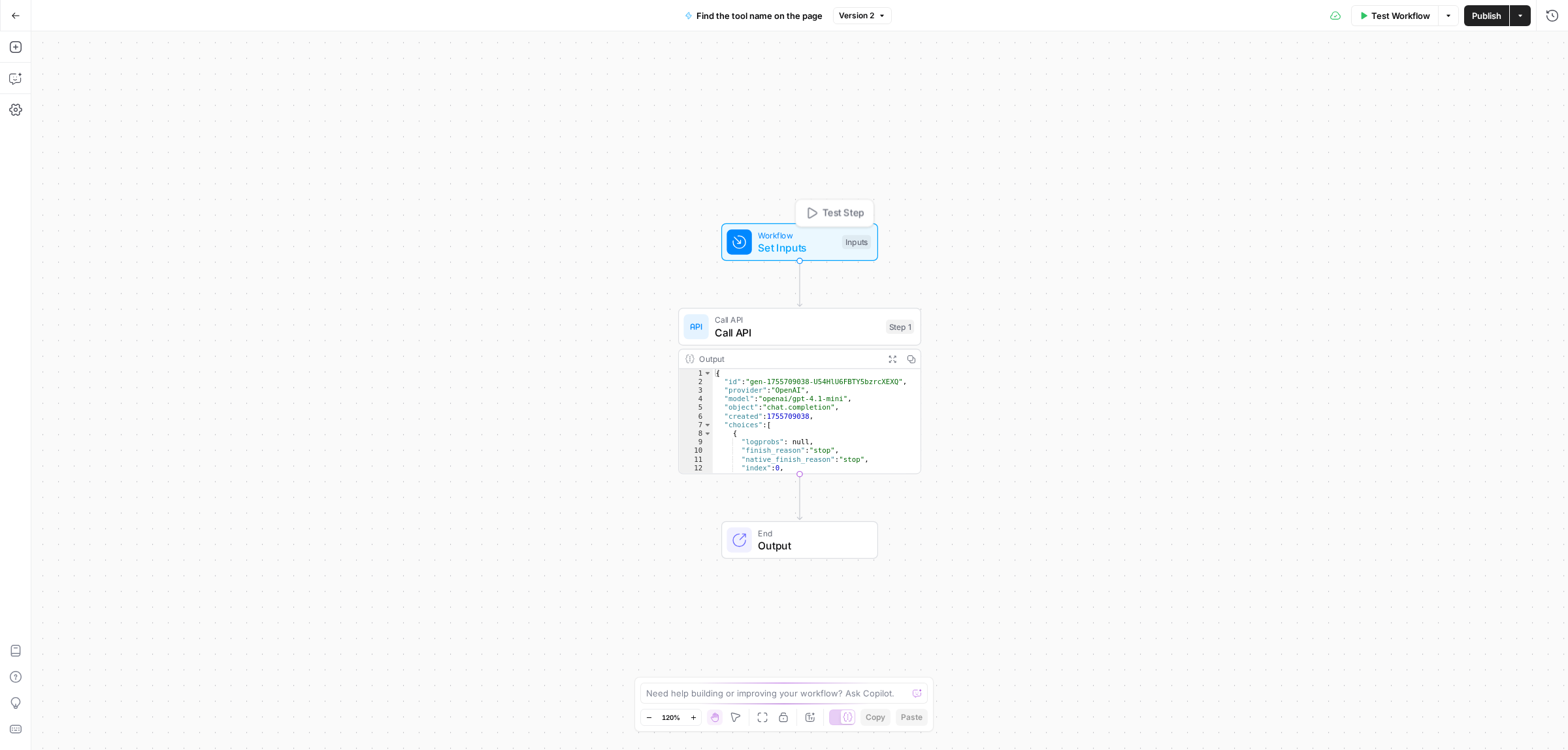
click at [795, 242] on span "Set Inputs" at bounding box center [796, 247] width 78 height 16
click at [796, 332] on span "Call API" at bounding box center [796, 333] width 165 height 16
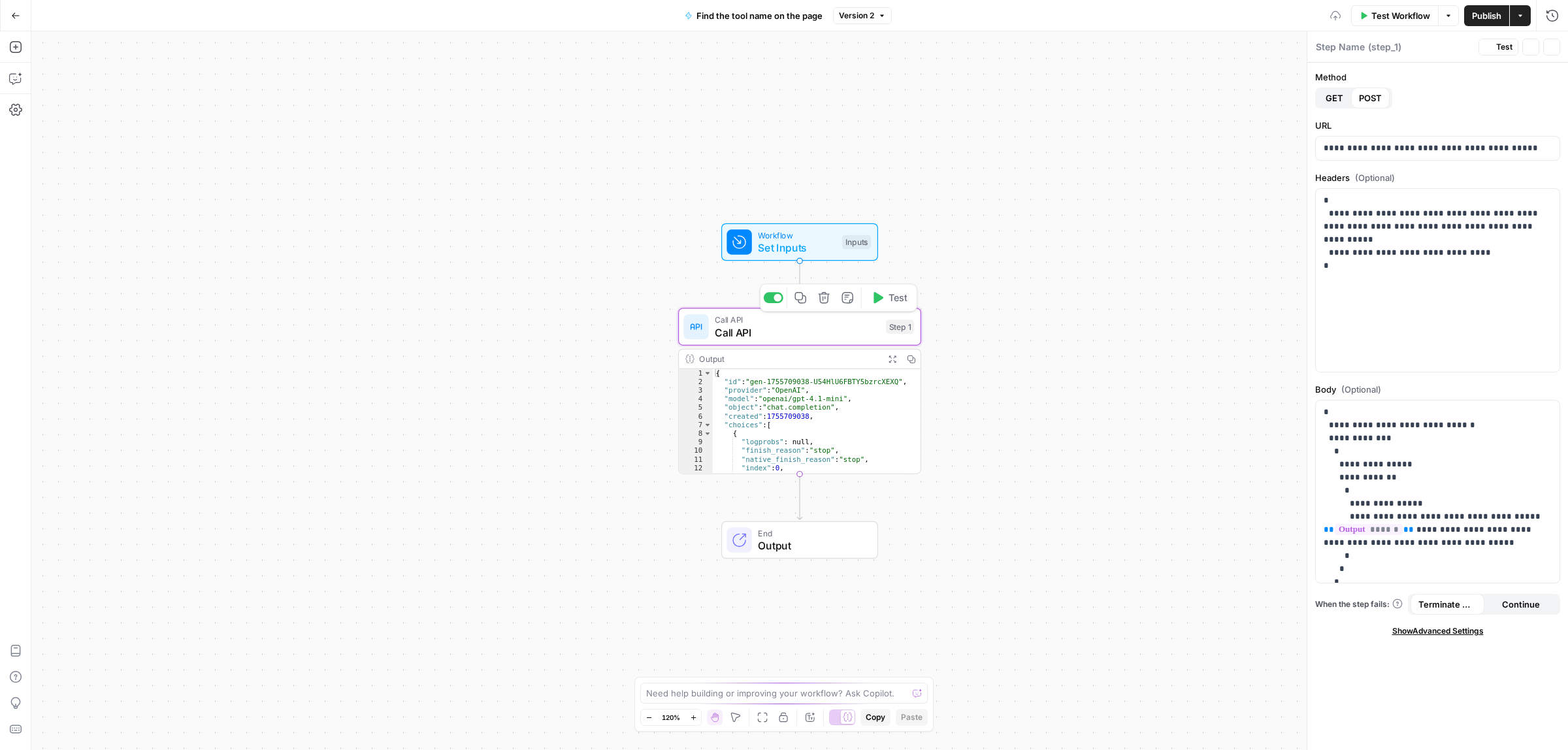
type textarea "Call API"
click at [1492, 41] on button "Test" at bounding box center [1498, 47] width 40 height 17
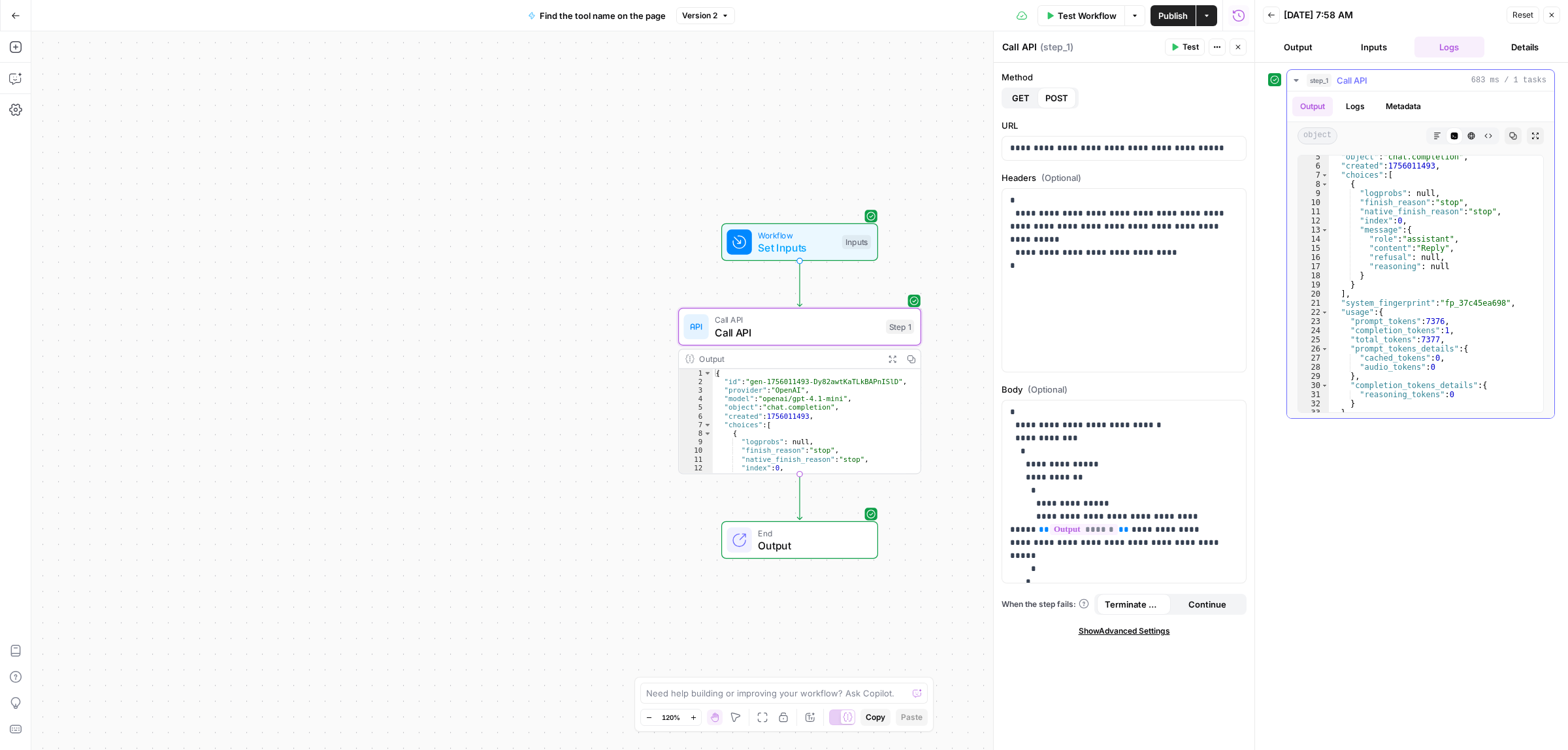
scroll to position [63, 0]
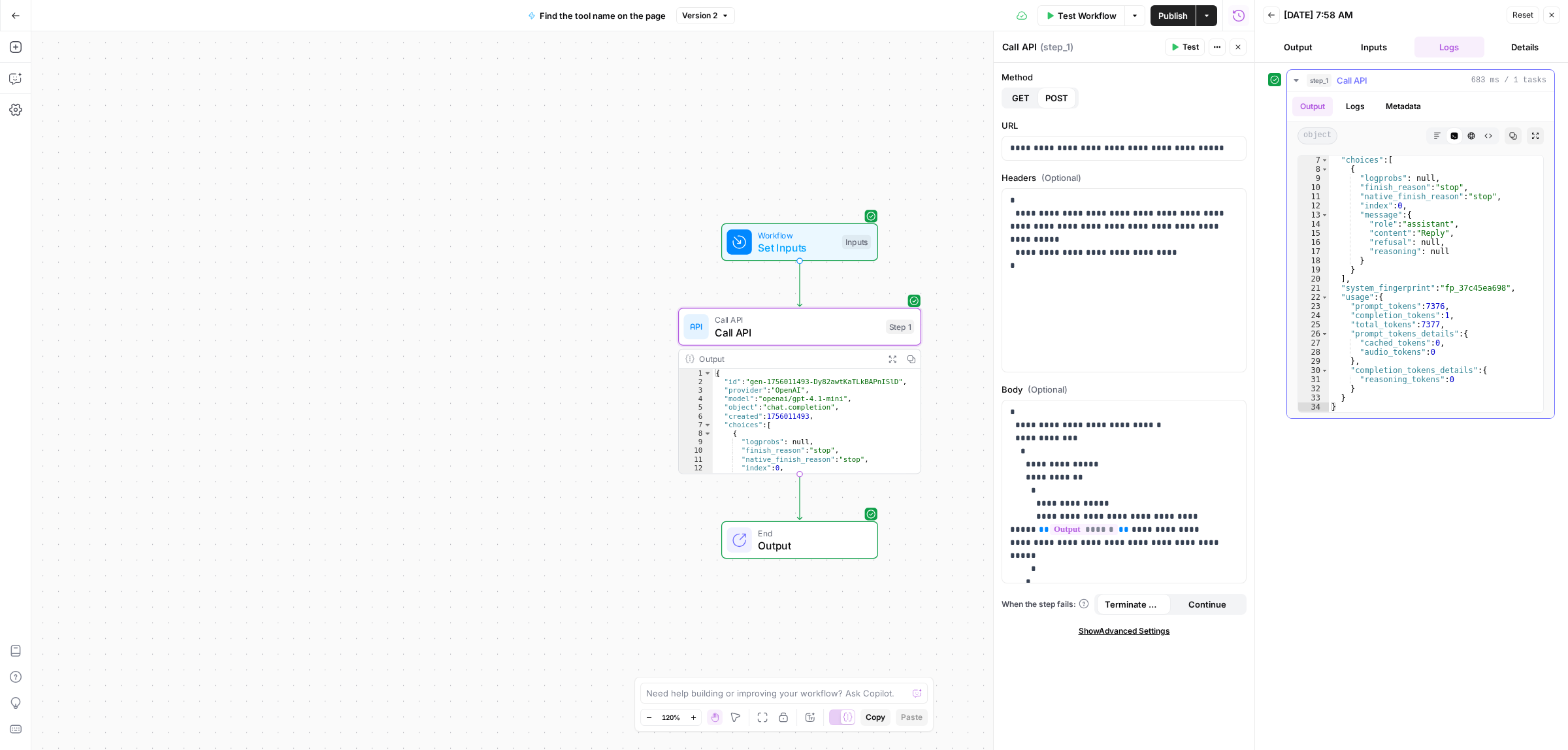
type textarea "**********"
drag, startPoint x: 1438, startPoint y: 233, endPoint x: 1422, endPoint y: 236, distance: 16.3
click at [1422, 236] on div ""choices" : [ { "logprobs" : null , "finish_reason" : "stop" , "native_finish_r…" at bounding box center [1429, 293] width 202 height 275
click at [1550, 12] on icon "button" at bounding box center [1551, 14] width 8 height 8
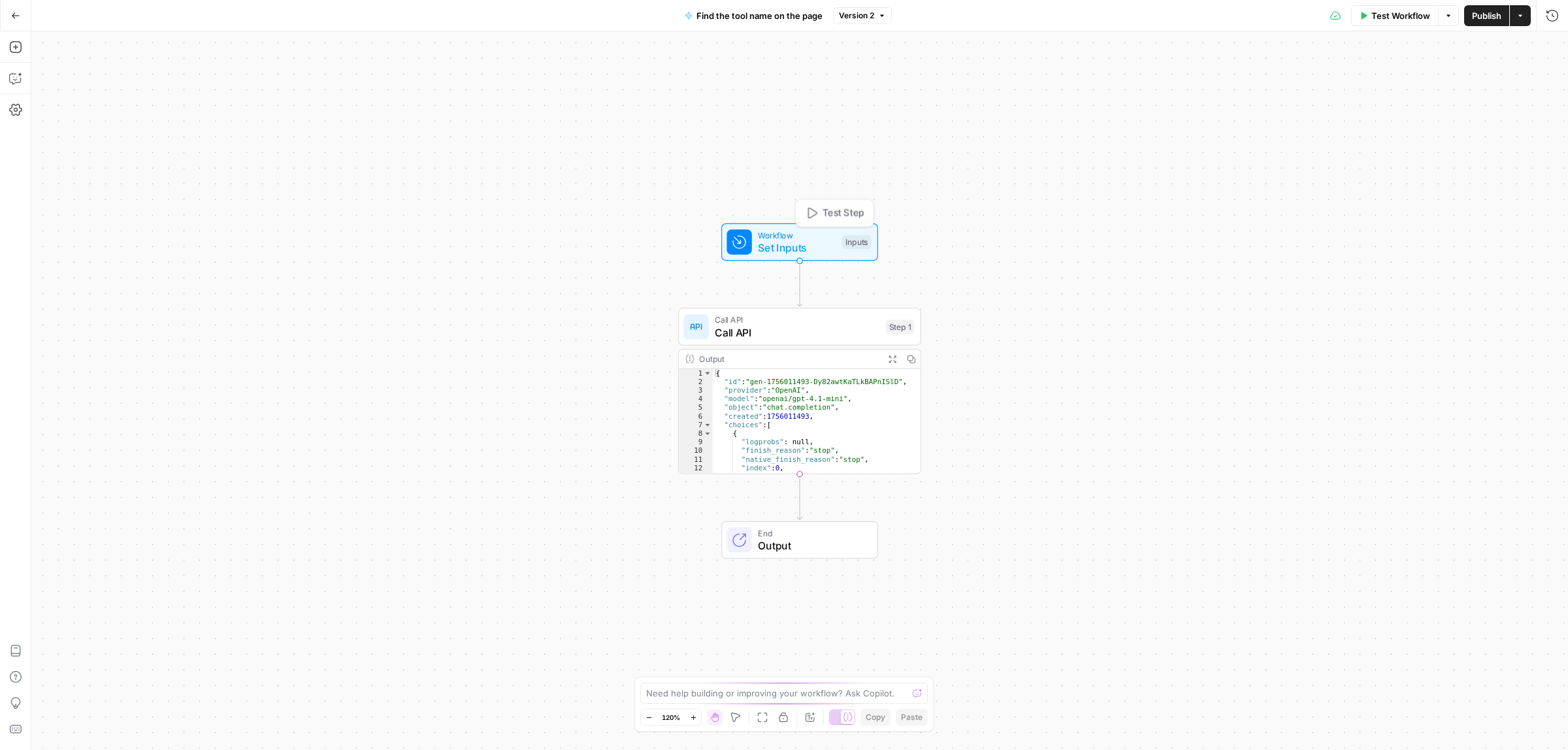
click at [798, 240] on span "Set Inputs" at bounding box center [796, 247] width 78 height 16
click at [1523, 80] on button "edit field" at bounding box center [1514, 81] width 50 height 16
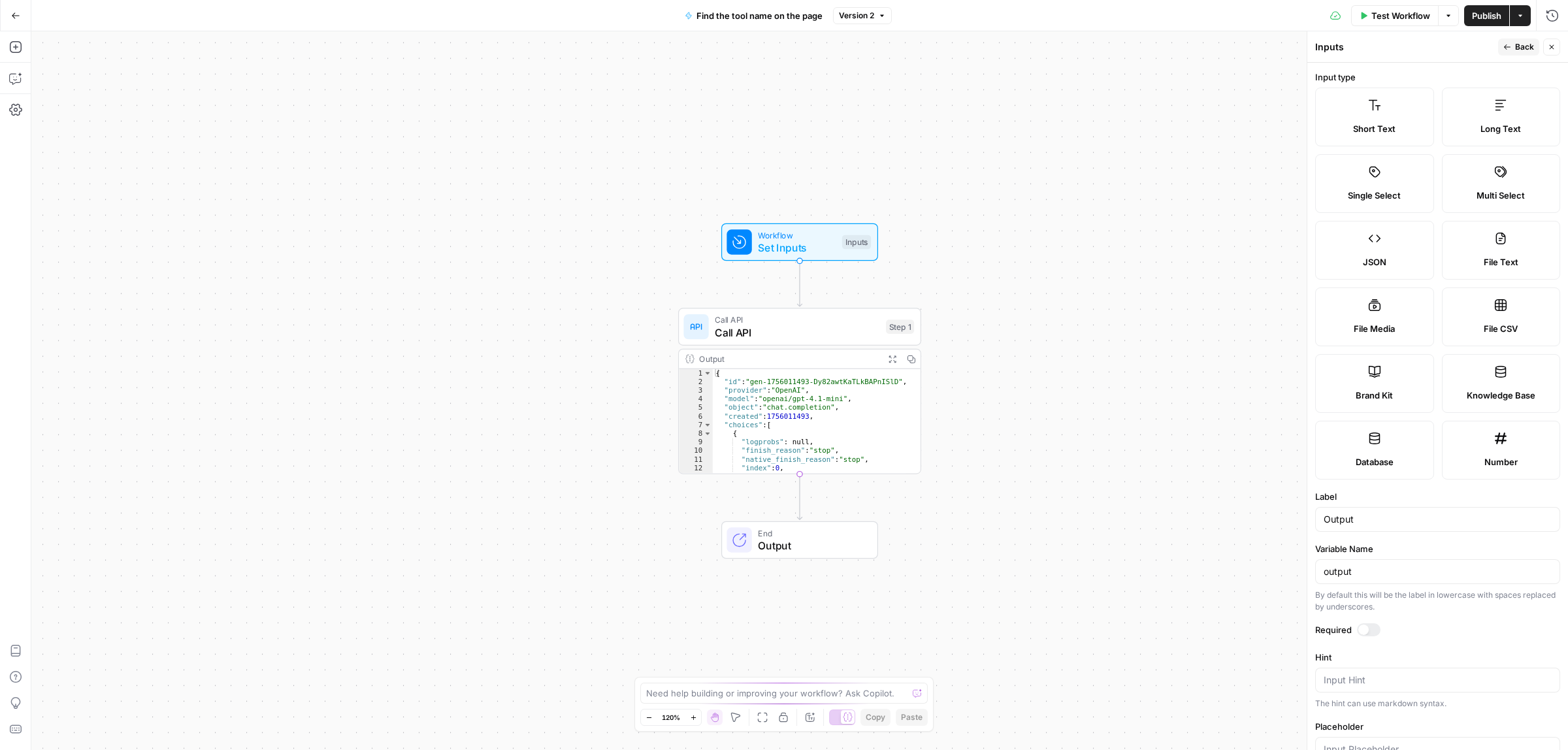
click at [1550, 45] on icon "button" at bounding box center [1551, 47] width 8 height 8
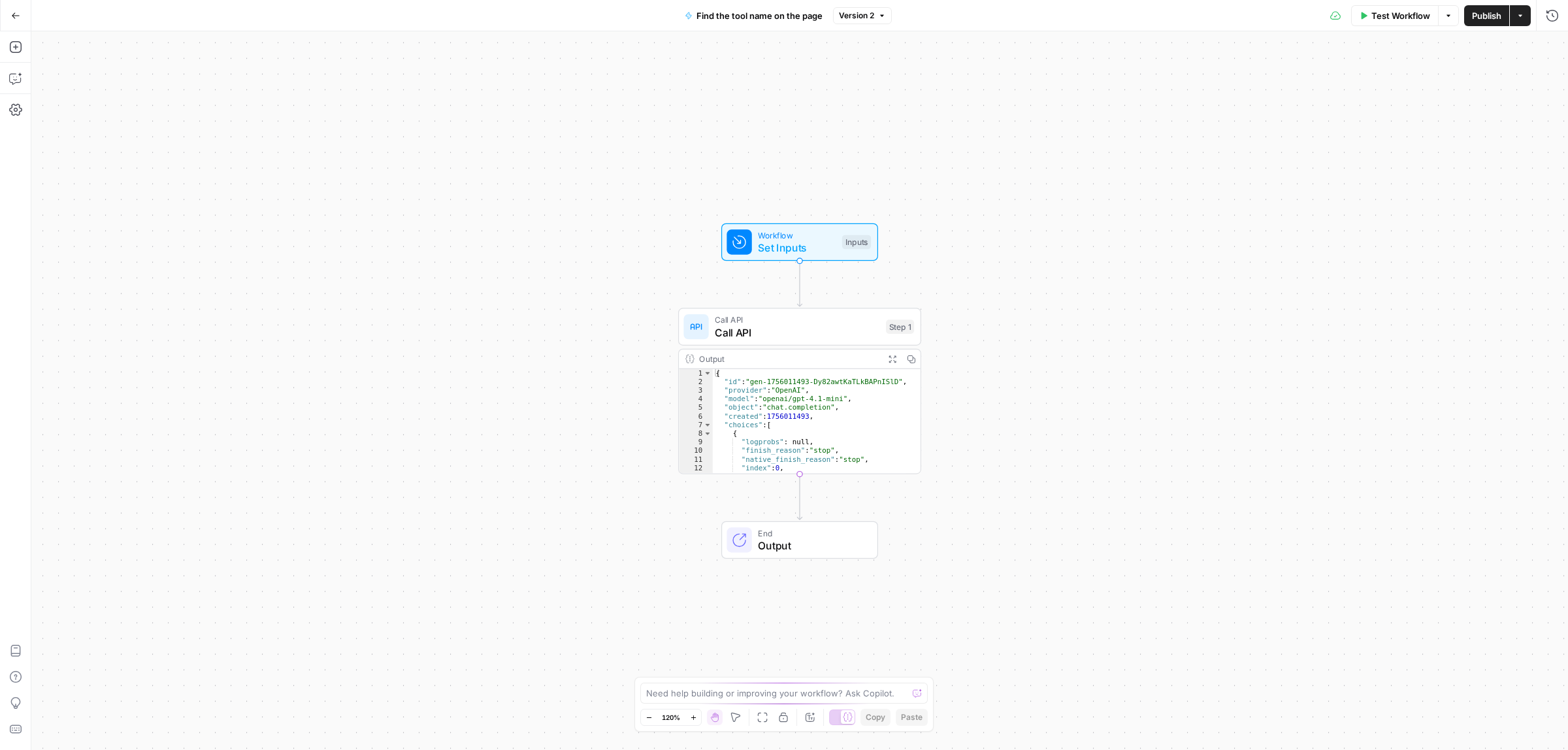
click at [17, 11] on icon "button" at bounding box center [15, 15] width 9 height 9
